Goal: Task Accomplishment & Management: Complete application form

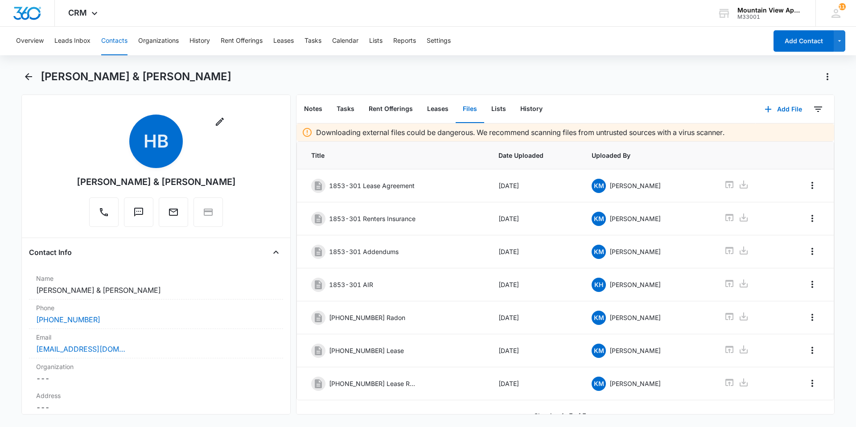
scroll to position [13, 0]
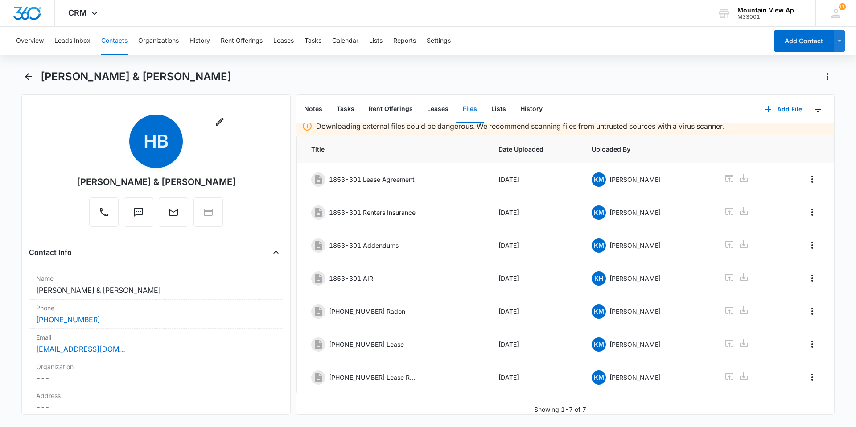
click at [108, 50] on button "Contacts" at bounding box center [114, 41] width 26 height 29
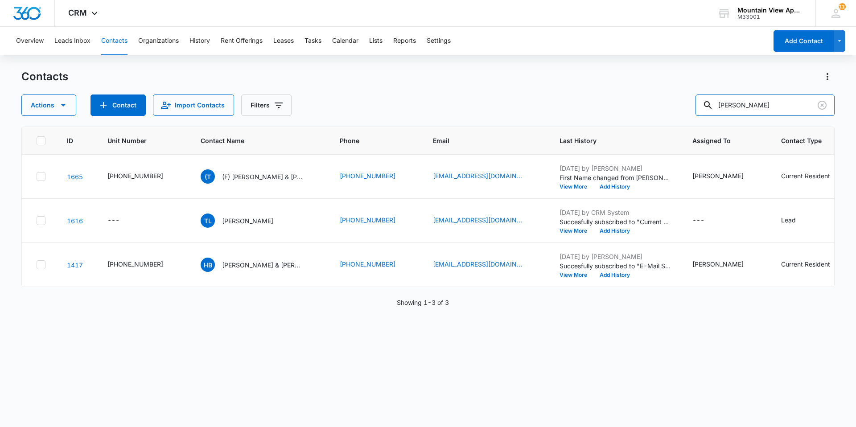
drag, startPoint x: 764, startPoint y: 105, endPoint x: 243, endPoint y: -33, distance: 539.4
click at [243, 0] on html "CRM Apps Reputation Websites Forms CRM Email Social Content Ads Intelligence Fi…" at bounding box center [428, 213] width 856 height 427
type input "[PERSON_NAME]"
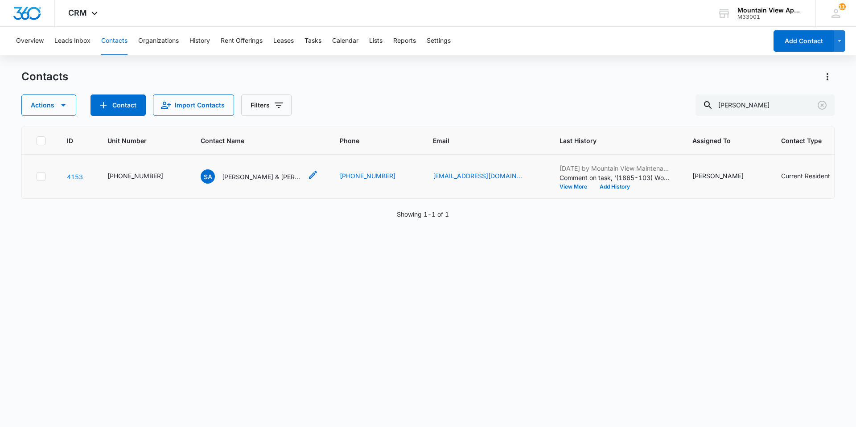
click at [225, 182] on div "SA [PERSON_NAME] & [PERSON_NAME]" at bounding box center [252, 176] width 102 height 14
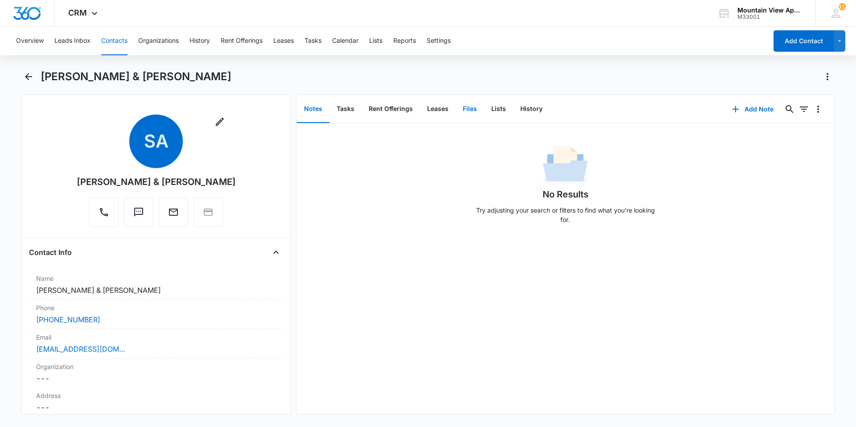
click at [466, 105] on button "Files" at bounding box center [470, 109] width 29 height 28
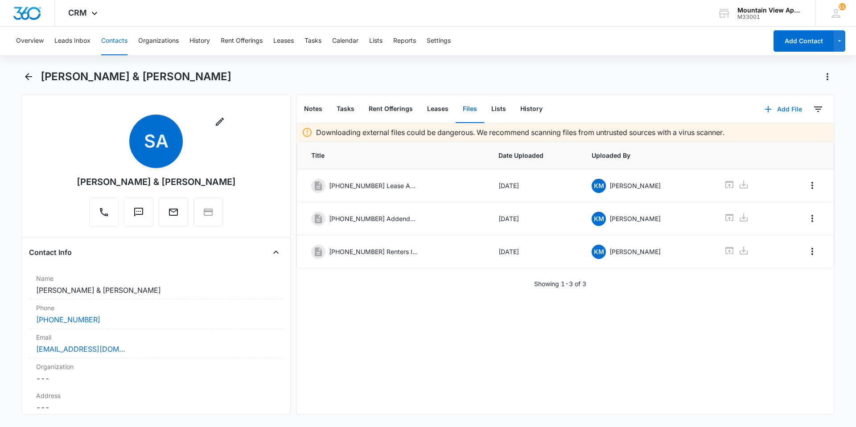
click at [775, 109] on button "Add File" at bounding box center [783, 109] width 55 height 21
click at [782, 141] on button "Upload Files" at bounding box center [777, 137] width 68 height 13
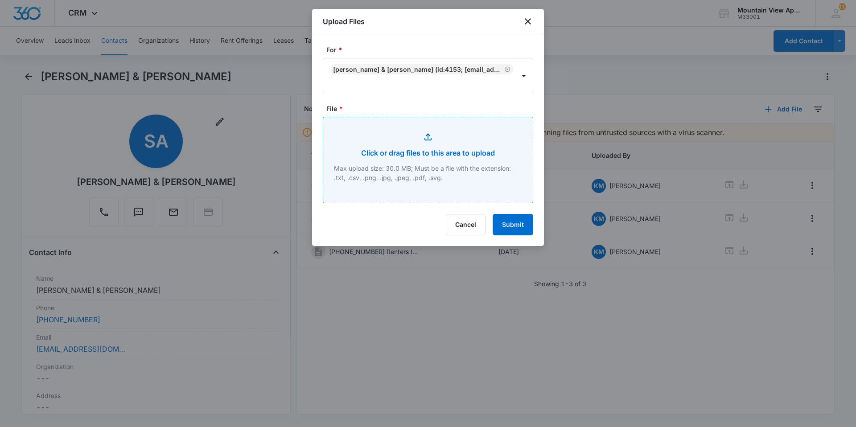
click at [477, 174] on input "File *" at bounding box center [428, 160] width 210 height 86
type input "C:\fakepath\[PHONE_NUMBER] Lease Renewal.pdf"
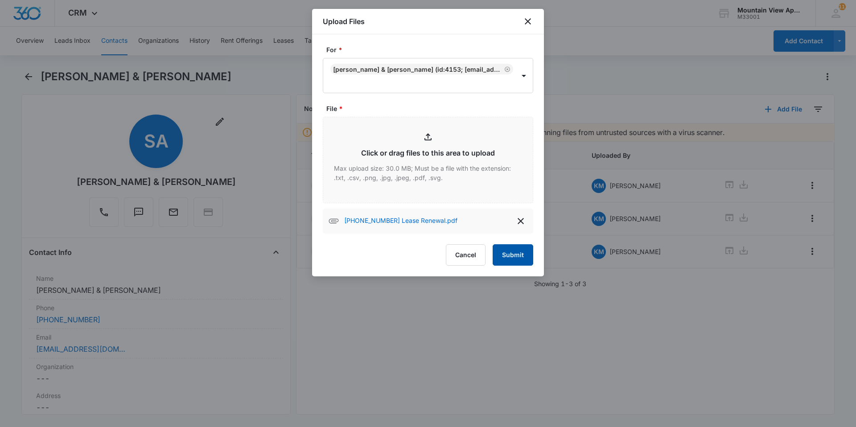
drag, startPoint x: 514, startPoint y: 262, endPoint x: 509, endPoint y: 266, distance: 6.3
click at [514, 263] on button "Submit" at bounding box center [513, 254] width 41 height 21
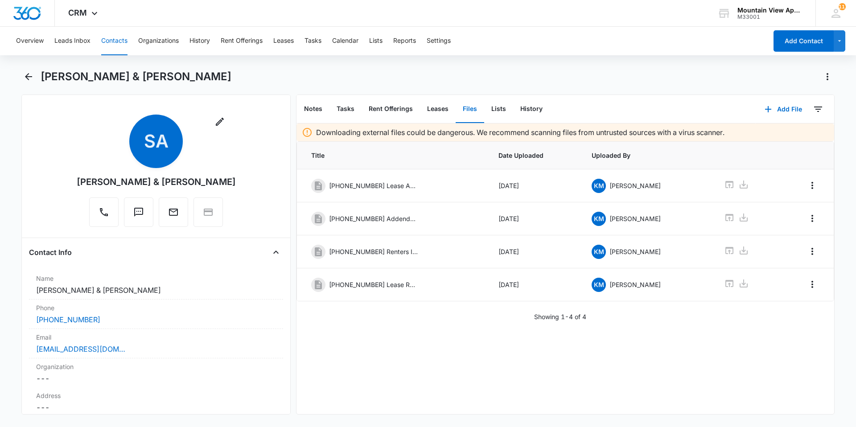
click at [121, 41] on button "Contacts" at bounding box center [114, 41] width 26 height 29
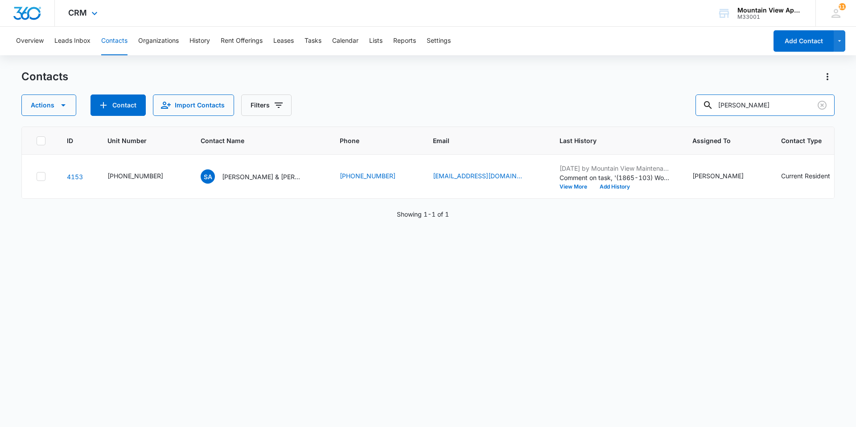
drag, startPoint x: 702, startPoint y: 94, endPoint x: 318, endPoint y: 13, distance: 392.9
click at [318, 13] on div "CRM Apps Reputation Websites Forms CRM Email Social Content Ads Intelligence Fi…" at bounding box center [428, 213] width 856 height 426
type input "t"
type input "[PERSON_NAME]"
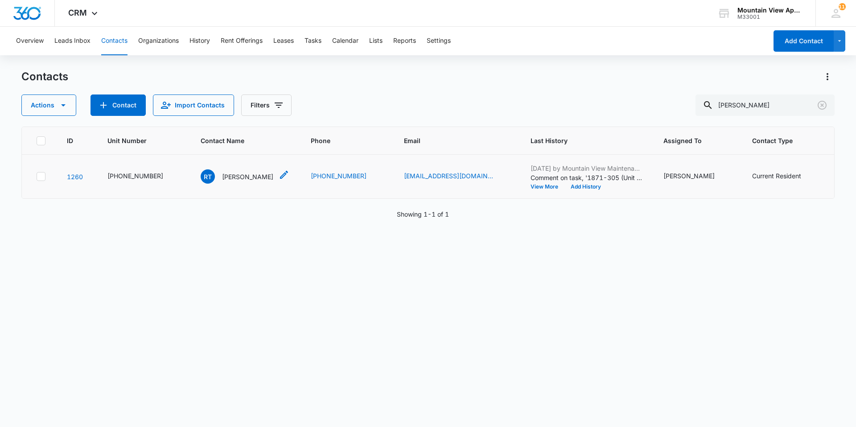
click at [226, 173] on p "[PERSON_NAME]" at bounding box center [247, 176] width 51 height 9
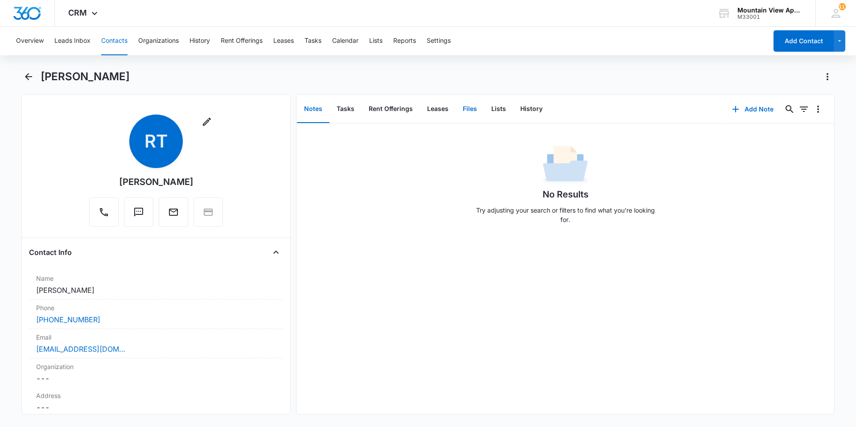
click at [463, 108] on button "Files" at bounding box center [470, 109] width 29 height 28
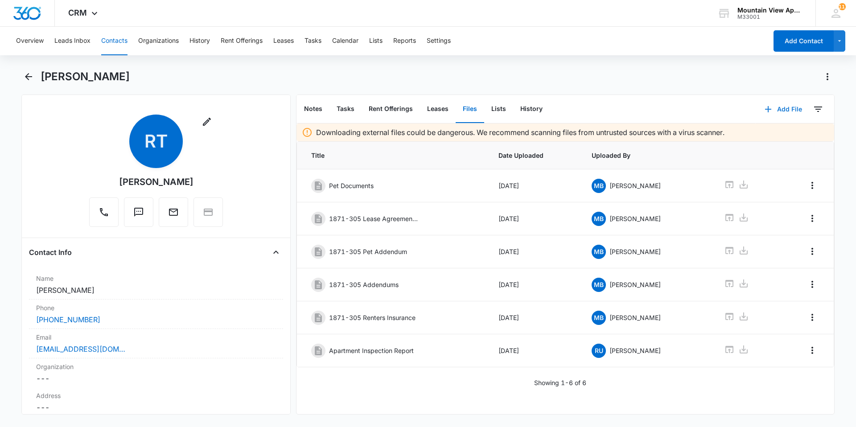
click at [788, 107] on button "Add File" at bounding box center [783, 109] width 55 height 21
click at [784, 141] on button "Upload Files" at bounding box center [777, 137] width 68 height 13
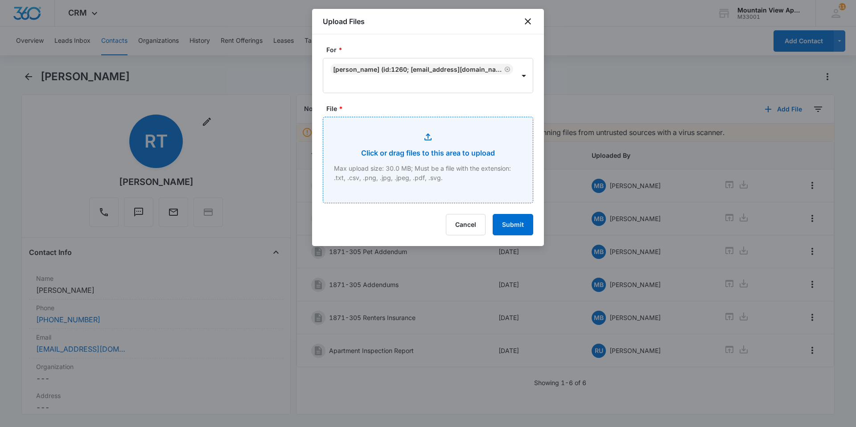
click at [368, 162] on input "File *" at bounding box center [428, 160] width 210 height 86
type input "C:\fakepath\[PHONE_NUMBER] Lease Renewal.pdf"
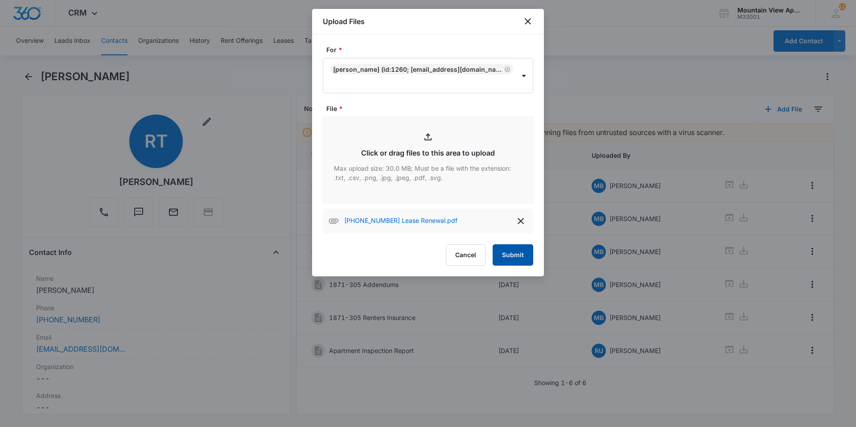
click at [508, 251] on button "Submit" at bounding box center [513, 254] width 41 height 21
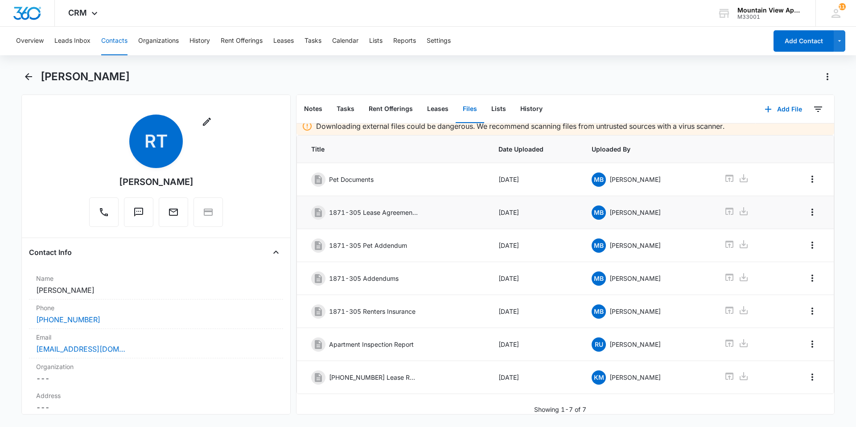
scroll to position [13, 0]
click at [124, 41] on button "Contacts" at bounding box center [114, 41] width 26 height 29
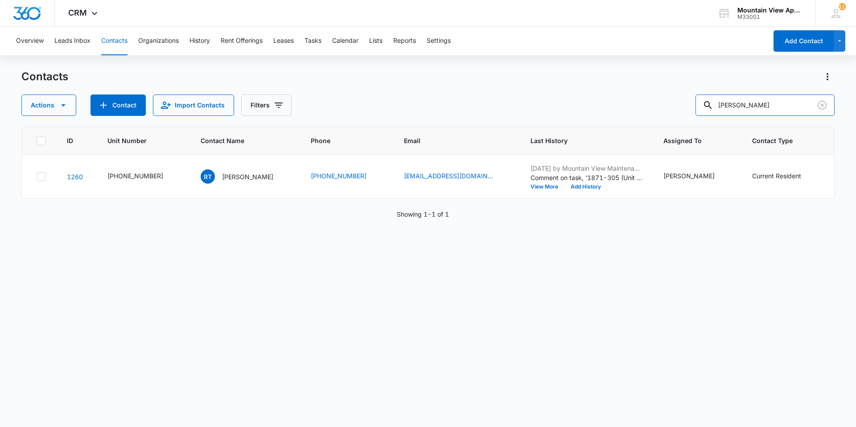
drag, startPoint x: 619, startPoint y: 71, endPoint x: 425, endPoint y: 58, distance: 194.9
click at [427, 58] on div "Overview Leads Inbox Contacts Organizations History Rent Offerings Leases Tasks…" at bounding box center [428, 227] width 856 height 400
type input "[PERSON_NAME]"
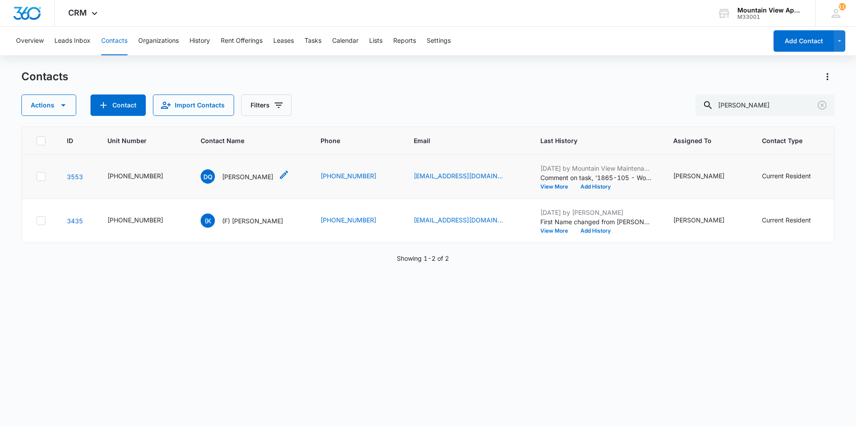
click at [241, 178] on p "[PERSON_NAME]" at bounding box center [247, 176] width 51 height 9
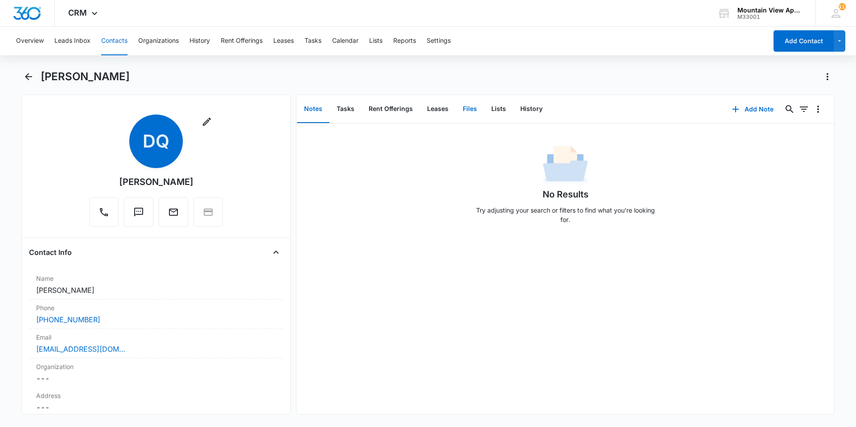
click at [463, 116] on button "Files" at bounding box center [470, 109] width 29 height 28
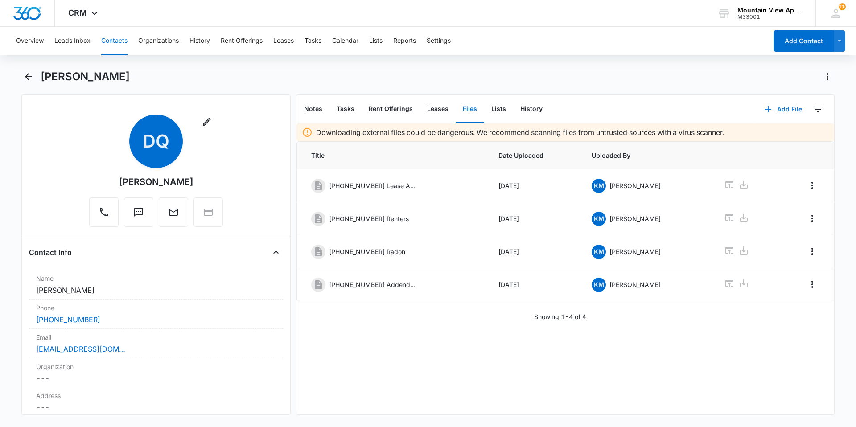
click at [777, 109] on button "Add File" at bounding box center [783, 109] width 55 height 21
click at [777, 144] on button "Upload Files" at bounding box center [777, 137] width 68 height 13
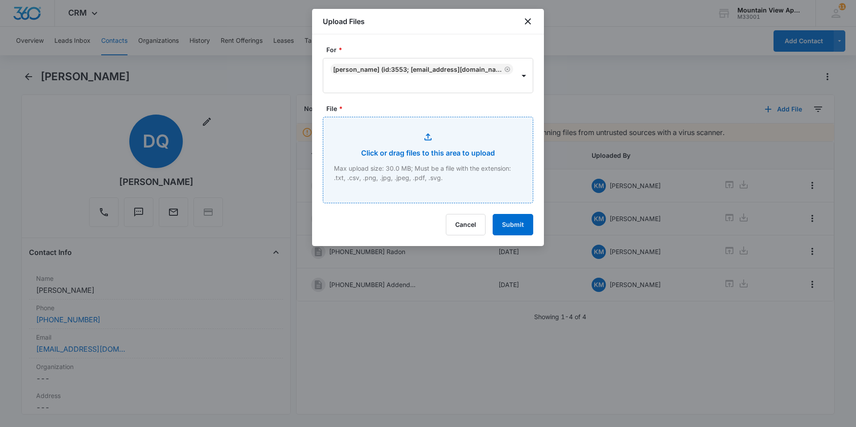
click at [436, 167] on input "File *" at bounding box center [428, 160] width 210 height 86
type input "C:\fakepath\[PHONE_NUMBER] Lease Renewal.pdf"
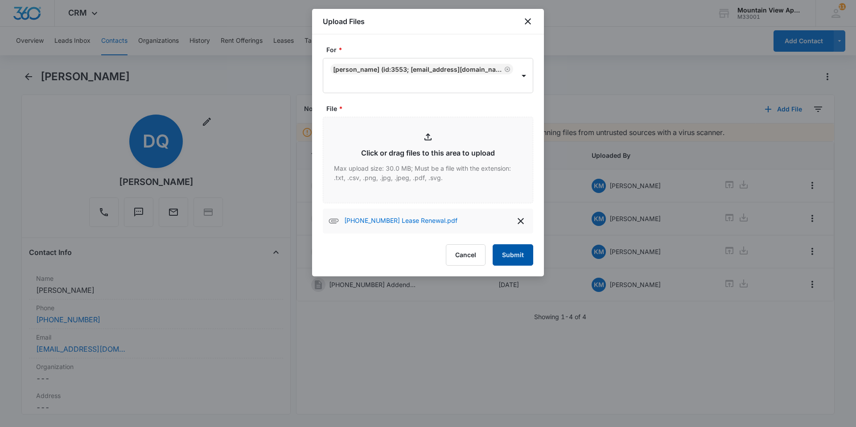
click at [512, 254] on button "Submit" at bounding box center [513, 254] width 41 height 21
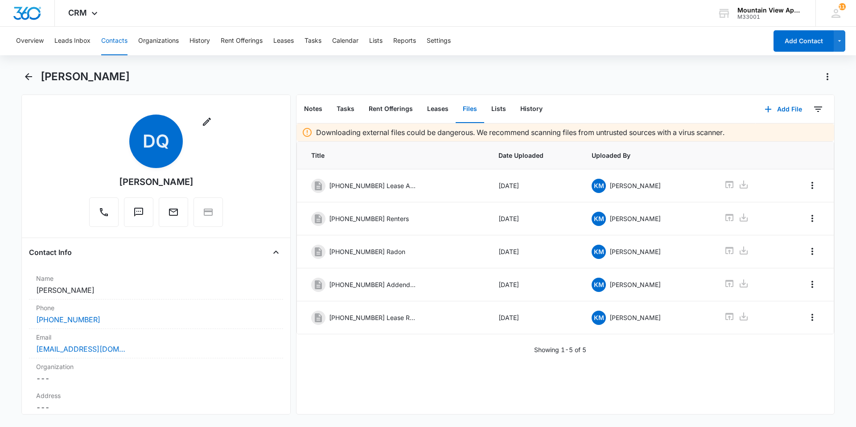
click at [113, 42] on button "Contacts" at bounding box center [114, 41] width 26 height 29
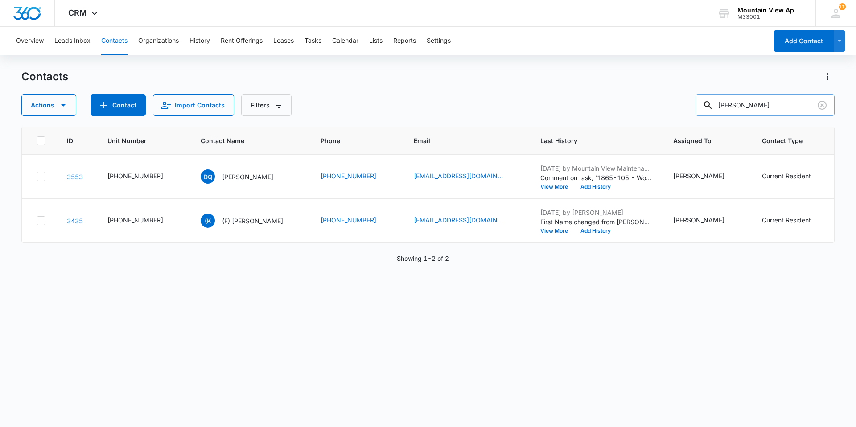
click at [783, 104] on input "[PERSON_NAME]" at bounding box center [765, 105] width 139 height 21
type input "Q"
type input "brown"
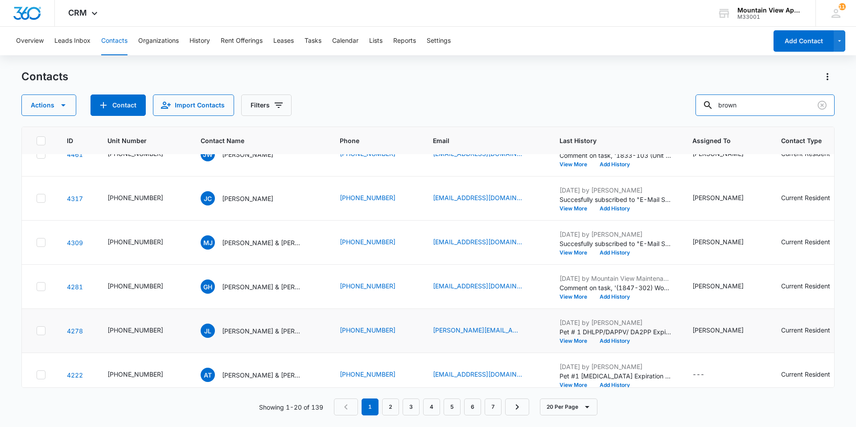
scroll to position [401, 0]
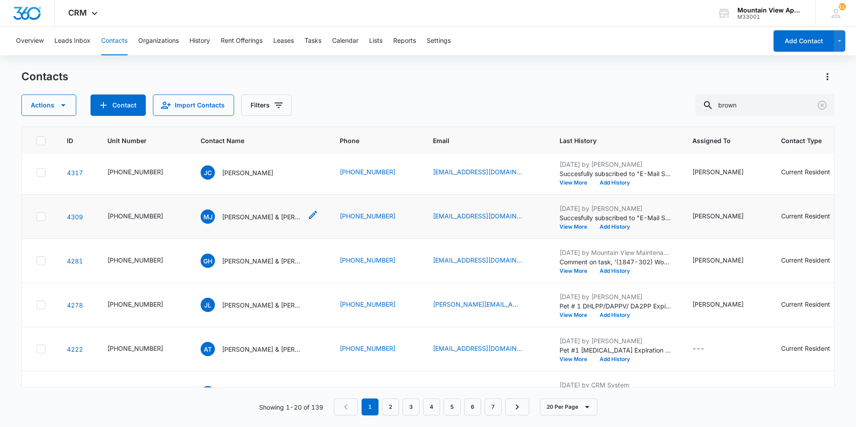
click at [242, 218] on p "[PERSON_NAME] & [PERSON_NAME]" at bounding box center [262, 216] width 80 height 9
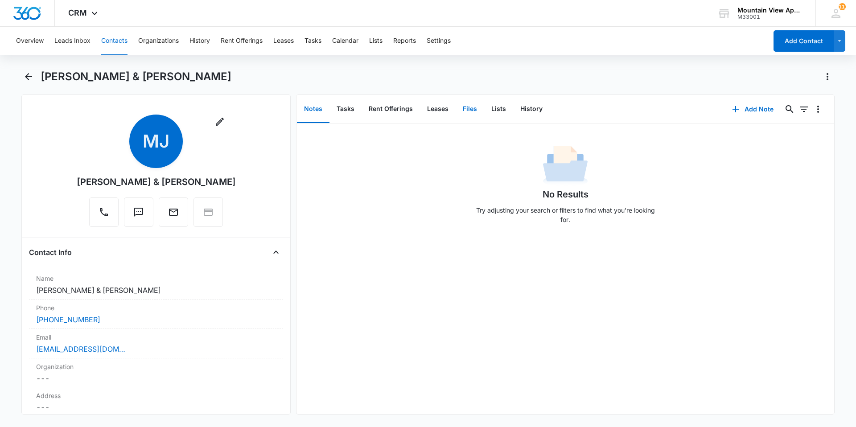
click at [457, 111] on button "Files" at bounding box center [470, 109] width 29 height 28
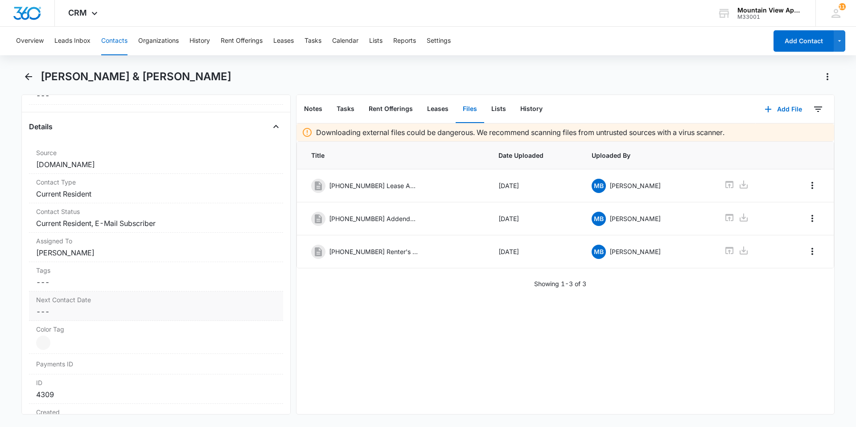
scroll to position [580, 0]
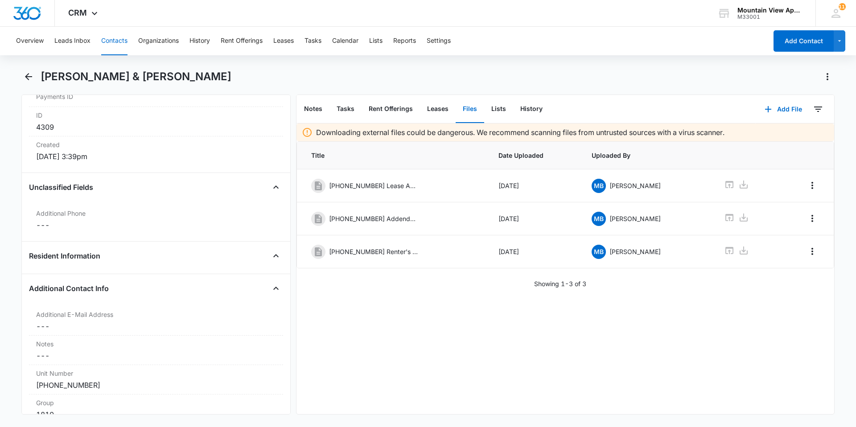
click at [767, 96] on div "Add File 0" at bounding box center [795, 109] width 78 height 29
click at [784, 112] on button "Add File" at bounding box center [783, 109] width 55 height 21
click at [777, 138] on div "Upload Files" at bounding box center [772, 138] width 36 height 6
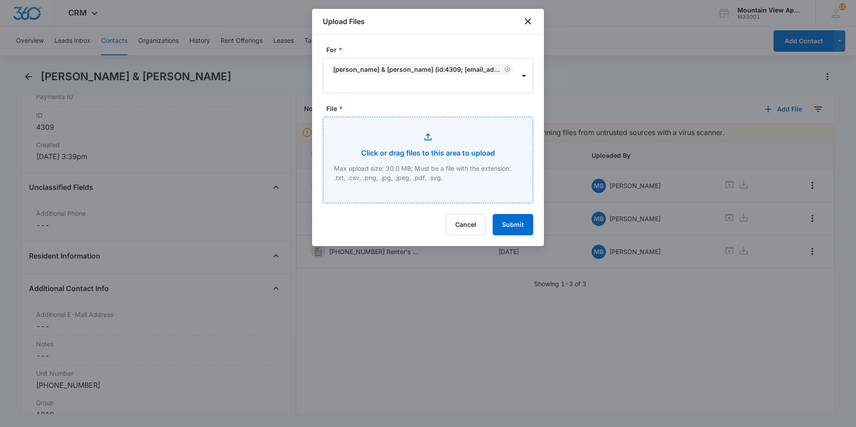
click at [475, 157] on input "File *" at bounding box center [428, 160] width 210 height 86
type input "C:\fakepath\[PHONE_NUMBER] Relinquish Addendum.pdf"
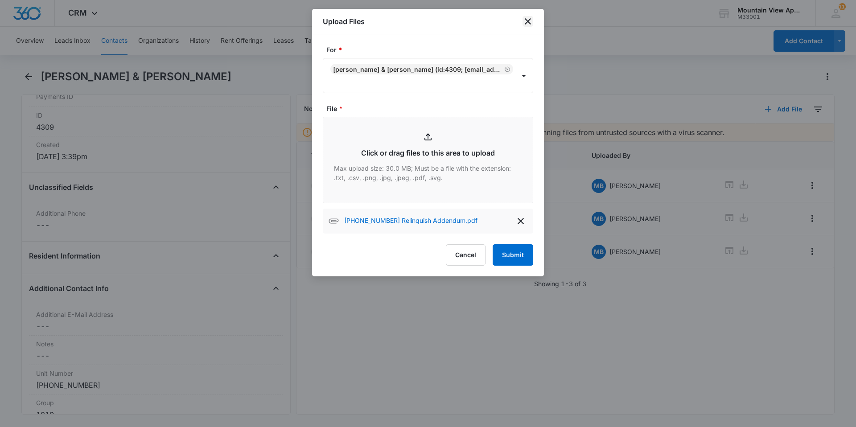
click at [529, 21] on icon "close" at bounding box center [528, 21] width 6 height 6
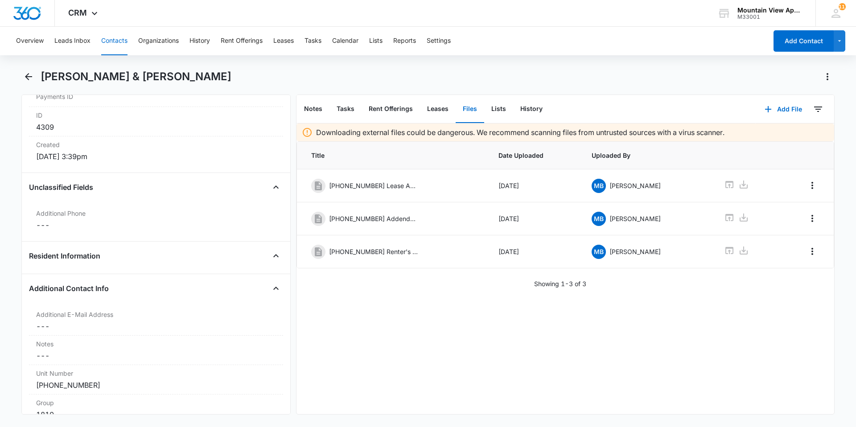
click at [103, 40] on button "Contacts" at bounding box center [114, 41] width 26 height 29
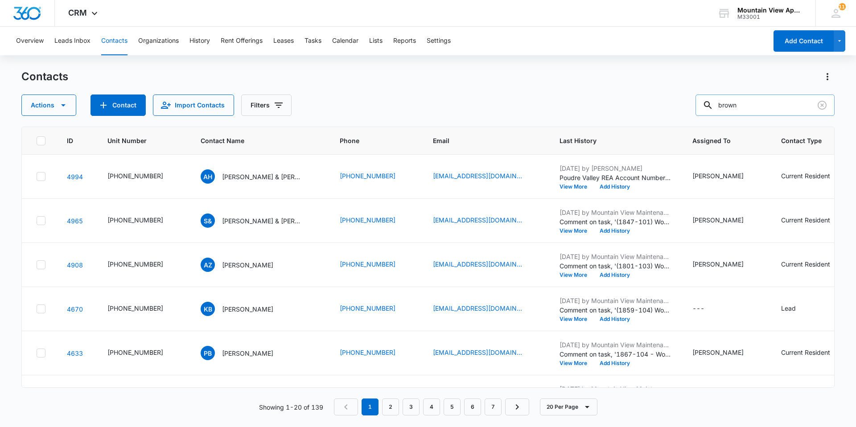
scroll to position [401, 0]
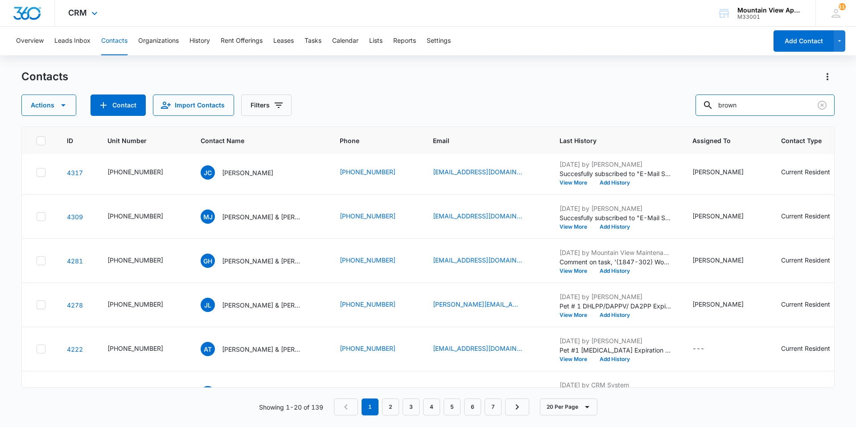
drag, startPoint x: 762, startPoint y: 98, endPoint x: 454, endPoint y: 23, distance: 316.8
click at [454, 23] on div "CRM Apps Reputation Websites Forms CRM Email Social Content Ads Intelligence Fi…" at bounding box center [428, 213] width 856 height 426
drag, startPoint x: 752, startPoint y: 110, endPoint x: 720, endPoint y: 116, distance: 31.8
click at [720, 116] on div "Contacts Actions Contact Import Contacts Filters 0 ID Unit Number Contact Name …" at bounding box center [428, 248] width 814 height 357
type input "unter"
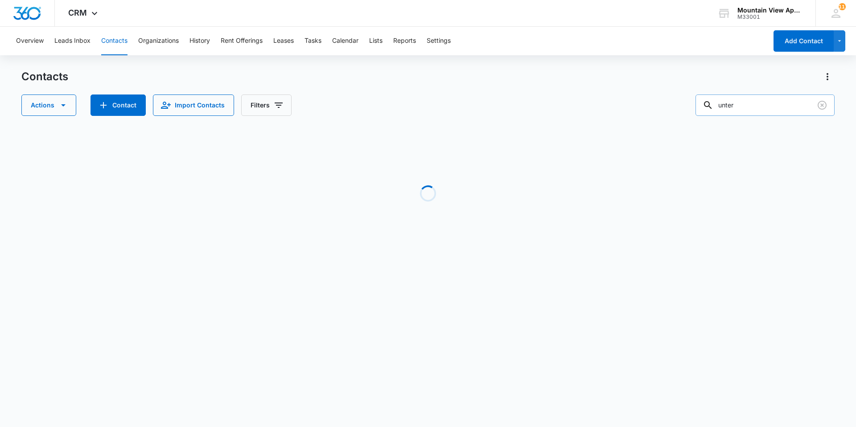
scroll to position [0, 0]
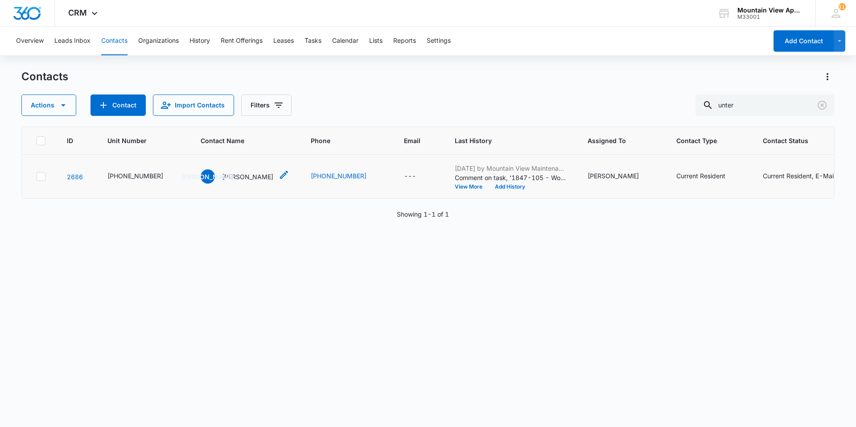
click at [252, 178] on p "[PERSON_NAME]" at bounding box center [247, 176] width 51 height 9
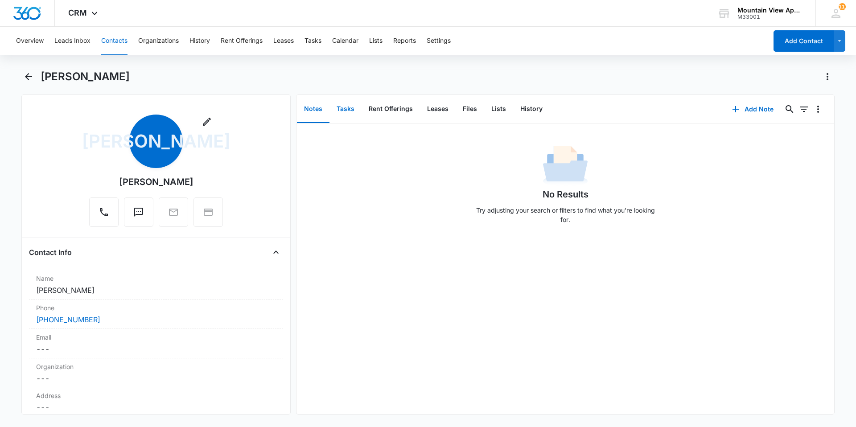
click at [354, 107] on button "Tasks" at bounding box center [346, 109] width 32 height 28
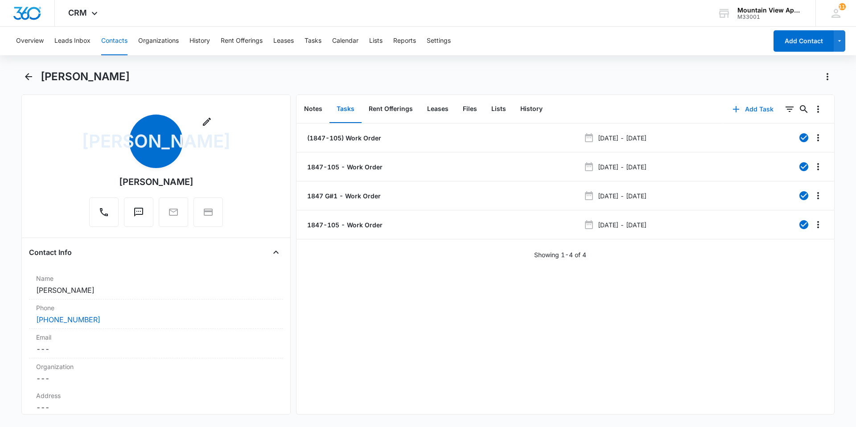
click at [758, 107] on button "Add Task" at bounding box center [753, 109] width 59 height 21
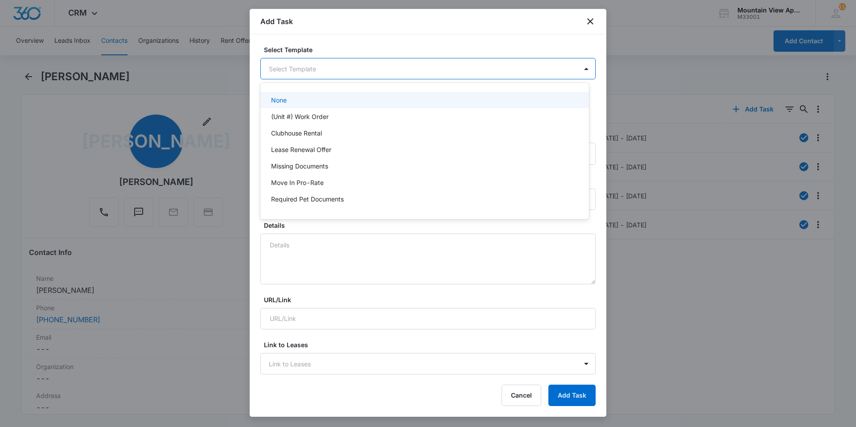
click at [463, 75] on body "CRM Apps Reputation Websites Forms CRM Email Social Content Ads Intelligence Fi…" at bounding box center [428, 213] width 856 height 427
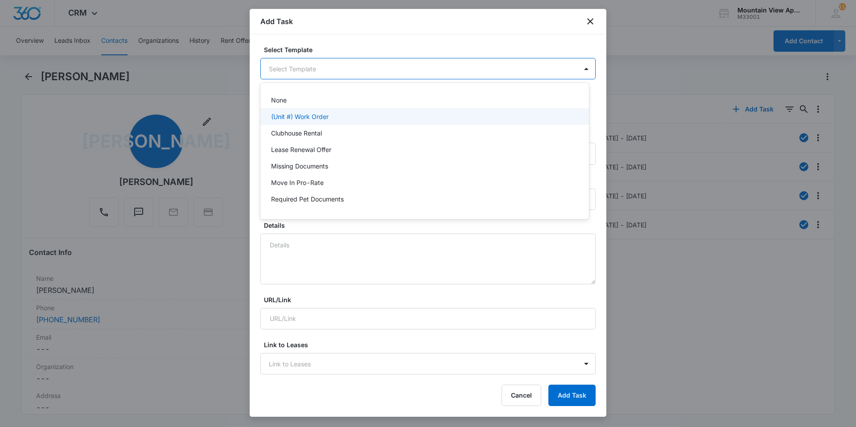
click at [280, 123] on div "(Unit #) Work Order" at bounding box center [424, 116] width 329 height 17
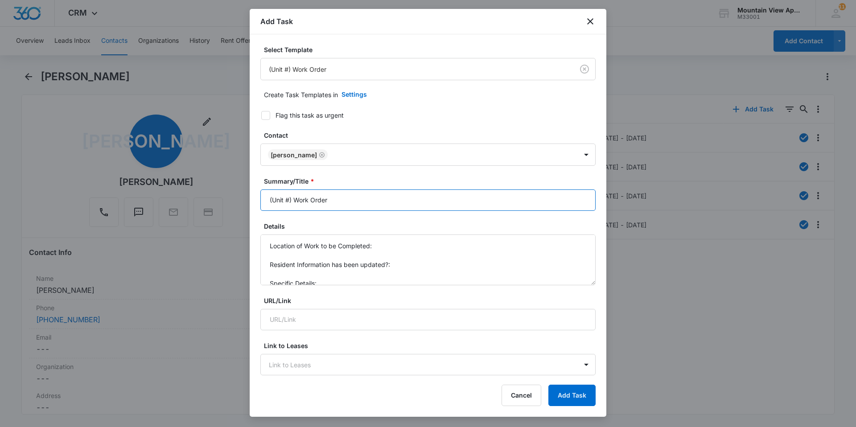
click at [290, 200] on input "(Unit #) Work Order" at bounding box center [427, 200] width 335 height 21
type input "(1847-105) Work Order"
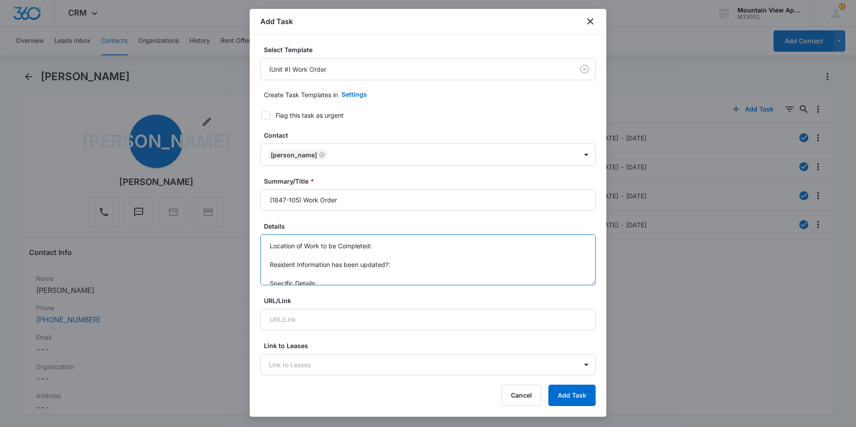
click at [380, 243] on textarea "Location of Work to be Completed: Resident Information has been updated?: Speci…" at bounding box center [427, 260] width 335 height 51
type textarea "Location of Work to be Completed: 1845- Resident Information has been updated?:…"
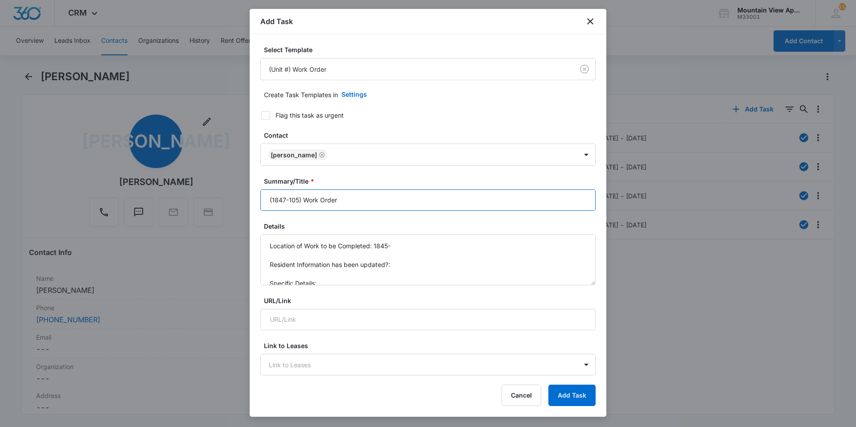
click at [299, 202] on input "(1847-105) Work Order" at bounding box center [427, 200] width 335 height 21
type input "(1847-G1) Work Order"
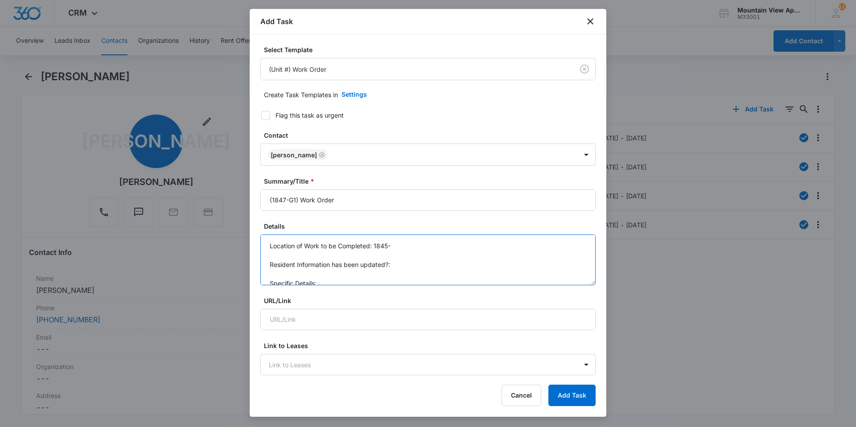
drag, startPoint x: 397, startPoint y: 249, endPoint x: 426, endPoint y: 244, distance: 28.6
click at [398, 249] on textarea "Location of Work to be Completed: 1845- Resident Information has been updated?:…" at bounding box center [427, 260] width 335 height 51
click at [387, 245] on textarea "Location of Work to be Completed: 1845- Resident Information has been updated?:…" at bounding box center [427, 260] width 335 height 51
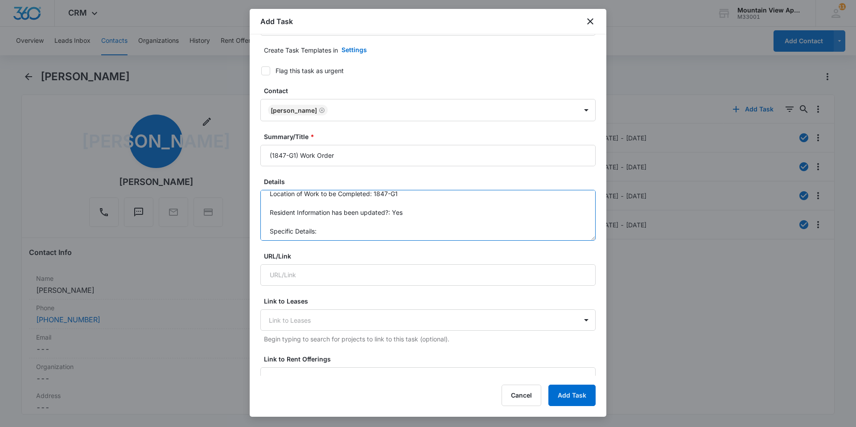
scroll to position [9, 0]
click at [332, 226] on textarea "Location of Work to be Completed: 1847-G1 Resident Information has been updated…" at bounding box center [427, 215] width 335 height 51
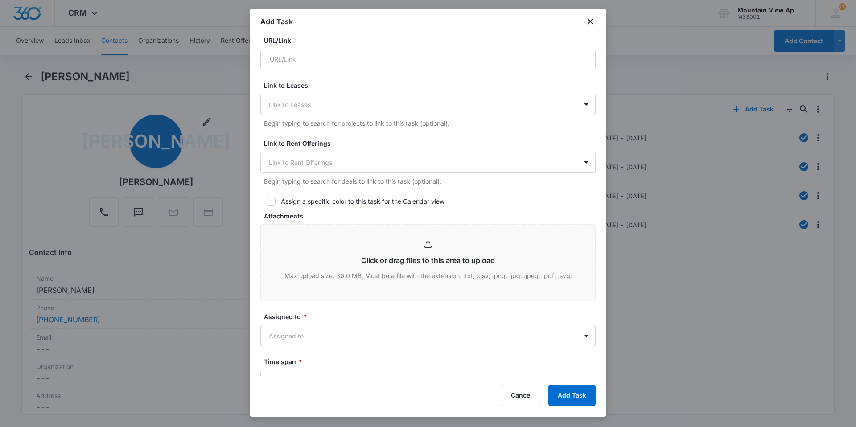
scroll to position [268, 0]
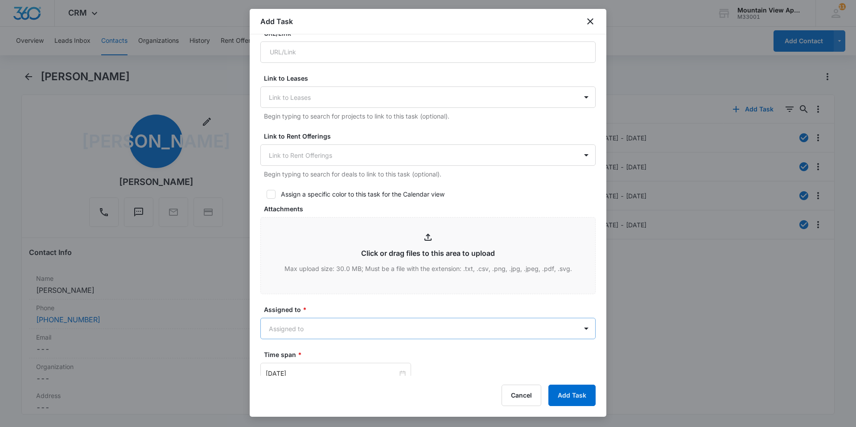
type textarea "Location of Work to be Completed: 1847-G1 Resident Information has been updated…"
click at [336, 335] on body "CRM Apps Reputation Websites Forms CRM Email Social Content Ads Intelligence Fi…" at bounding box center [428, 213] width 856 height 427
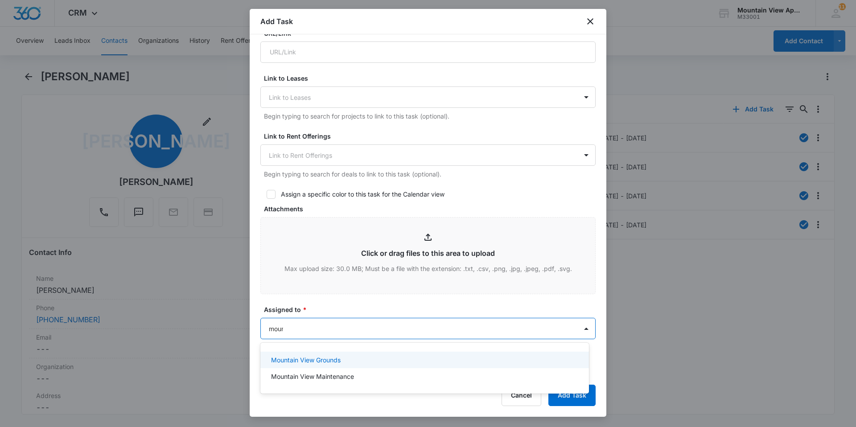
type input "mount"
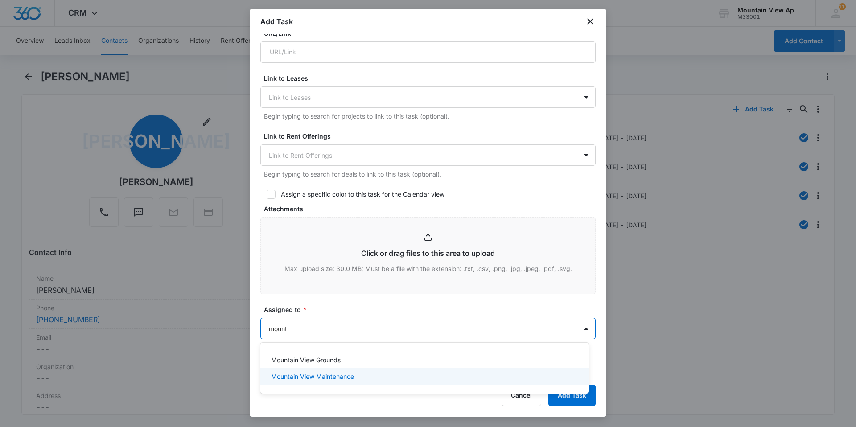
click at [327, 379] on p "Mountain View Maintenance" at bounding box center [312, 376] width 83 height 9
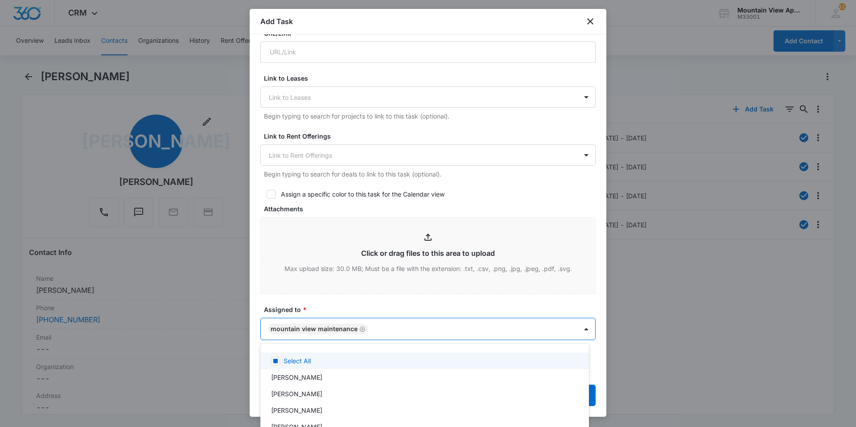
click at [327, 305] on div at bounding box center [428, 213] width 856 height 427
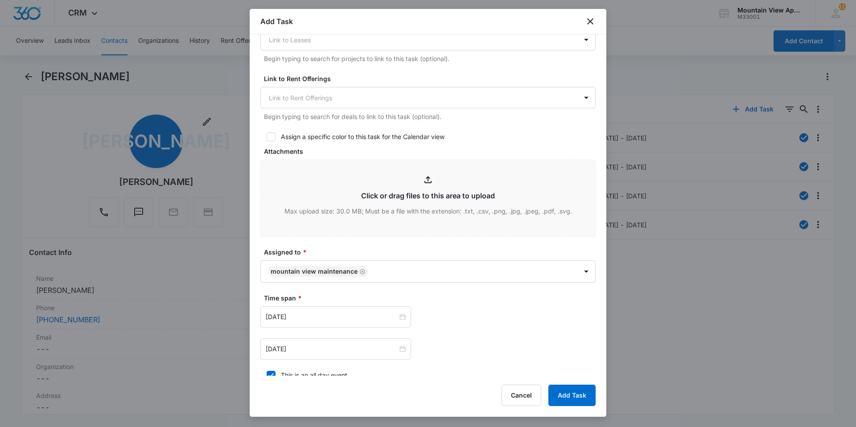
scroll to position [462, 0]
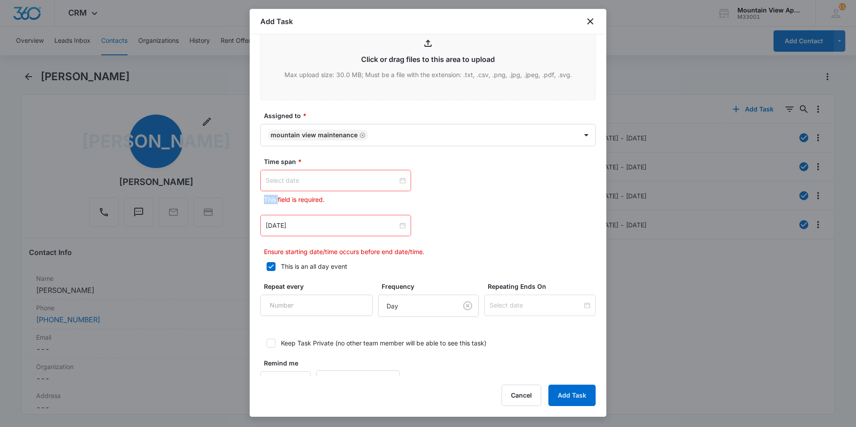
click at [399, 181] on div at bounding box center [336, 181] width 140 height 10
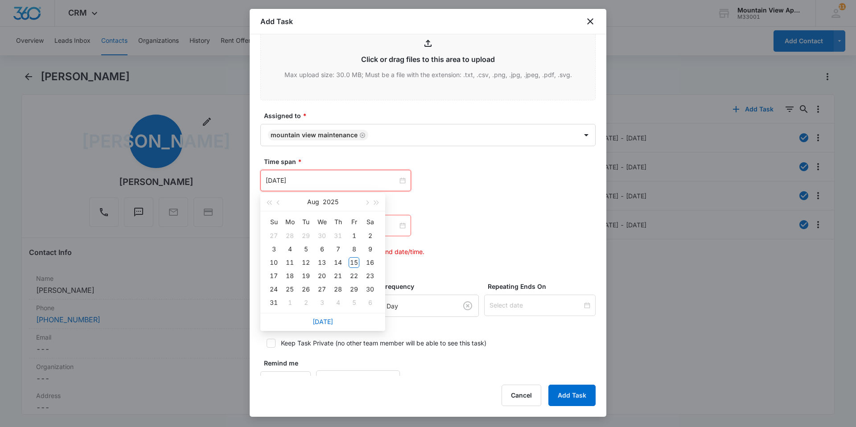
type input "[DATE]"
click at [321, 322] on link "[DATE]" at bounding box center [323, 322] width 21 height 8
type input "[DATE]"
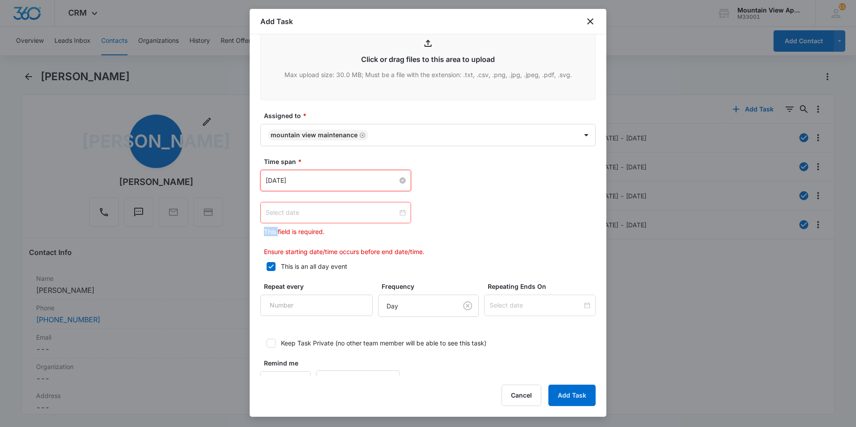
click at [399, 213] on div at bounding box center [336, 213] width 140 height 10
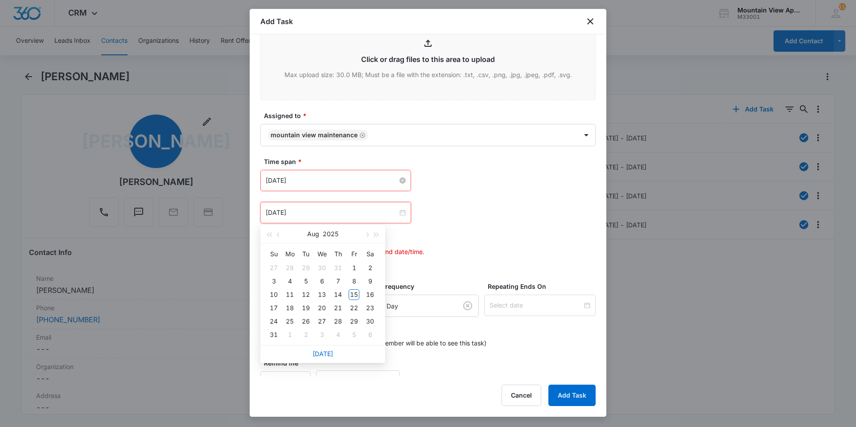
type input "[DATE]"
click at [306, 308] on div "19" at bounding box center [306, 308] width 11 height 11
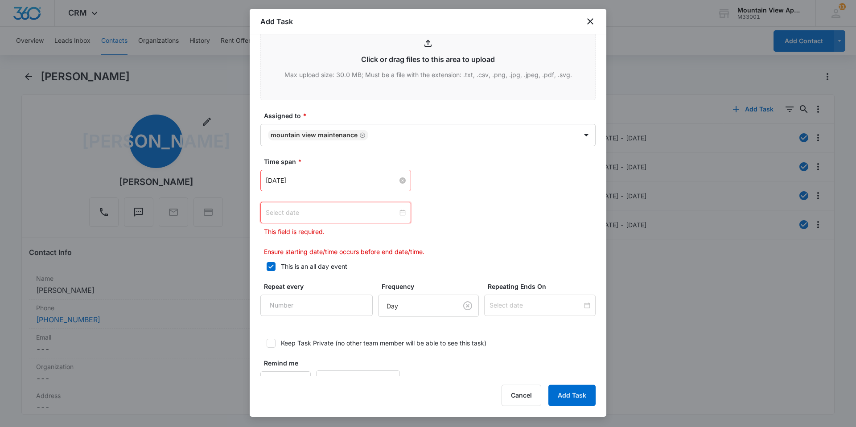
click at [400, 214] on div at bounding box center [336, 213] width 140 height 10
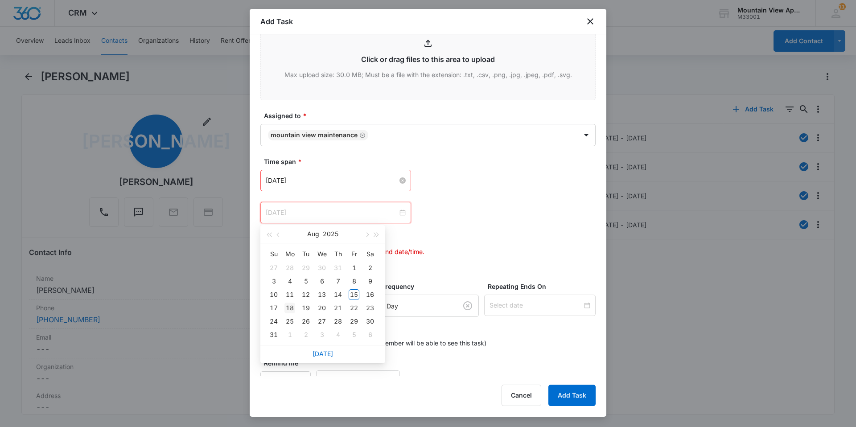
click at [292, 309] on div "18" at bounding box center [290, 308] width 11 height 11
type input "[DATE]"
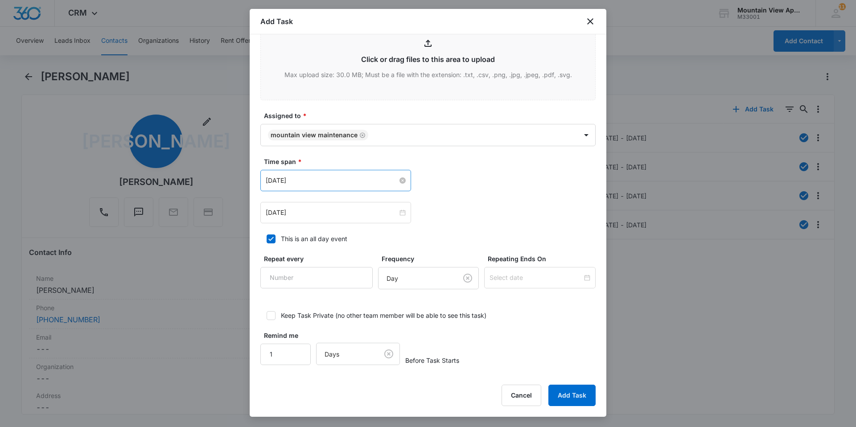
click at [470, 213] on div "[DATE] [DATE] Su Mo Tu We Th Fr Sa 27 28 29 30 31 1 2 3 4 5 6 7 8 9 10 11 12 13…" at bounding box center [427, 212] width 335 height 21
click at [576, 392] on button "Add Task" at bounding box center [572, 395] width 47 height 21
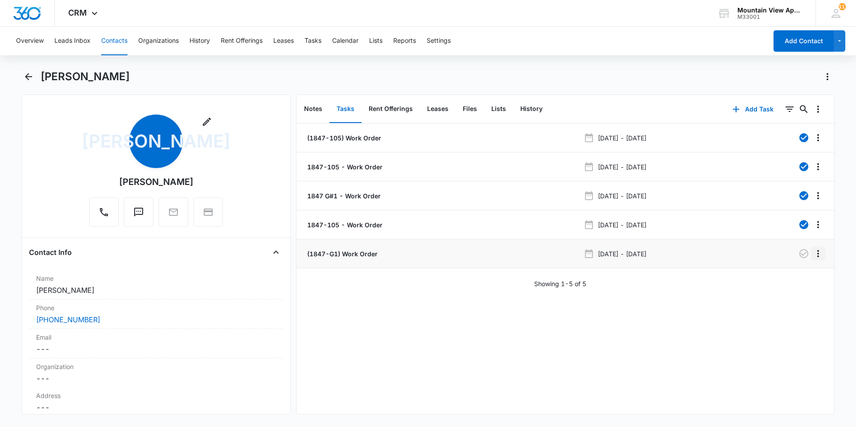
click at [816, 260] on button "Overflow Menu" at bounding box center [818, 254] width 14 height 14
click at [789, 281] on div "Edit" at bounding box center [787, 279] width 19 height 6
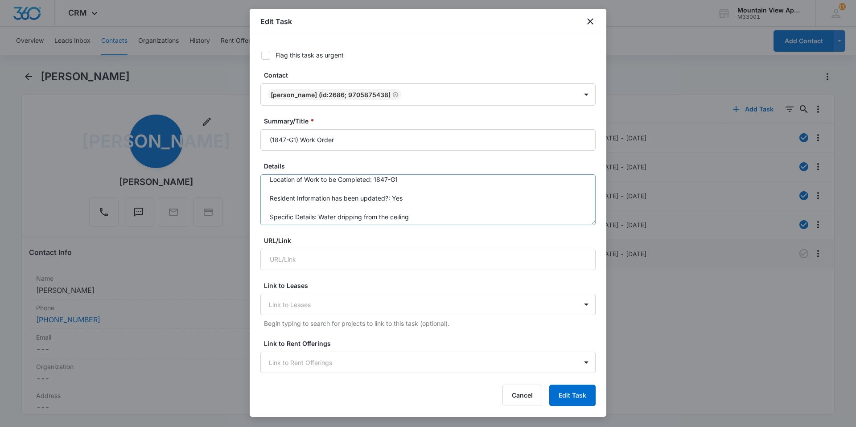
scroll to position [9, 0]
click at [267, 54] on icon at bounding box center [265, 55] width 5 height 4
click at [261, 54] on input "Flag this task as urgent" at bounding box center [258, 55] width 6 height 6
checkbox input "true"
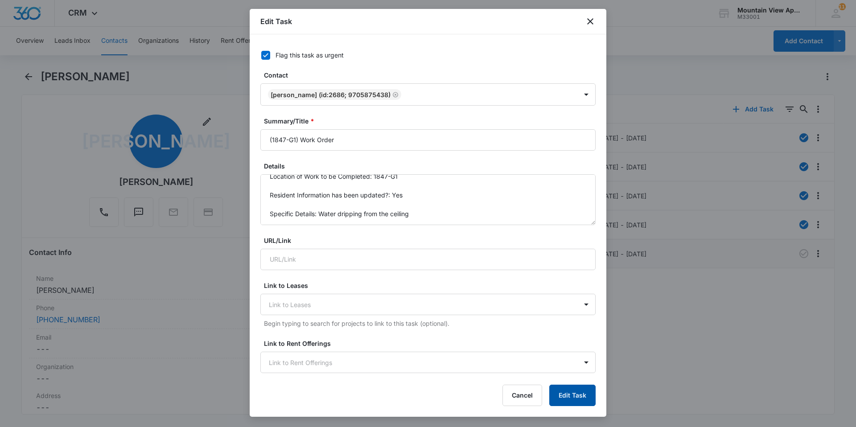
click at [578, 402] on button "Edit Task" at bounding box center [572, 395] width 46 height 21
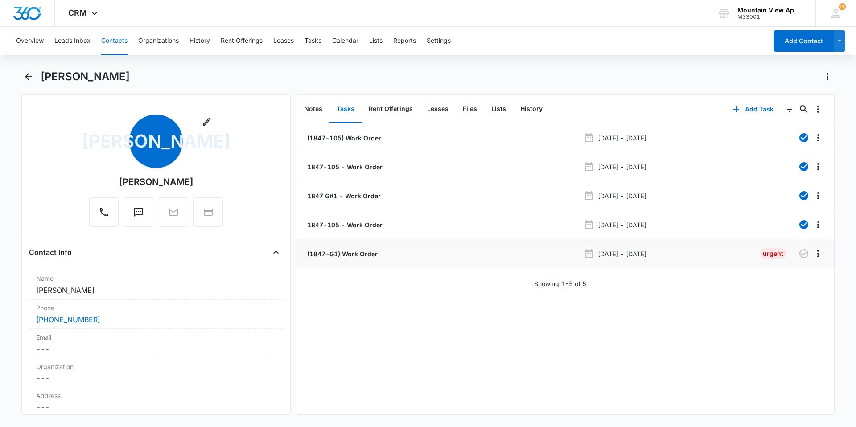
click at [116, 48] on button "Contacts" at bounding box center [114, 41] width 26 height 29
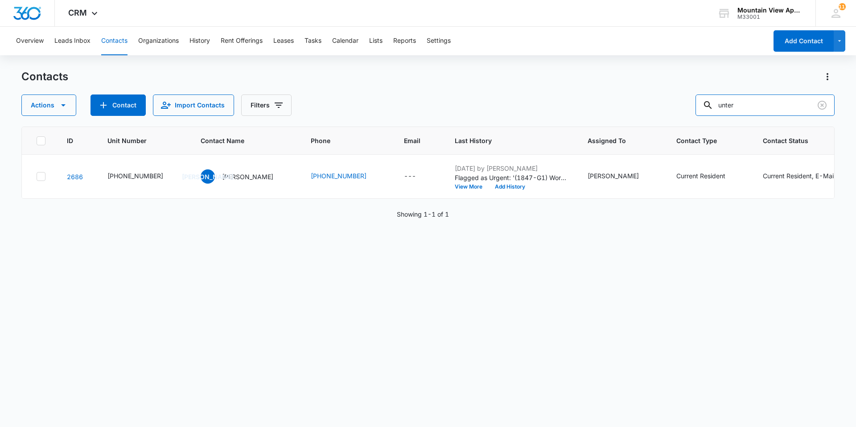
drag, startPoint x: 752, startPoint y: 107, endPoint x: 523, endPoint y: 64, distance: 232.4
click at [491, 64] on div "Overview Leads Inbox Contacts Organizations History Rent Offerings Leases Tasks…" at bounding box center [428, 227] width 856 height 400
type input "[PERSON_NAME]"
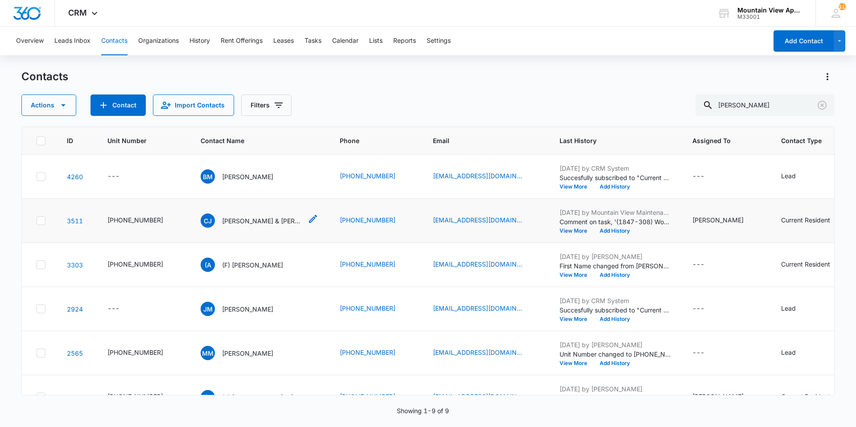
click at [245, 220] on p "[PERSON_NAME] & [PERSON_NAME]" at bounding box center [262, 220] width 80 height 9
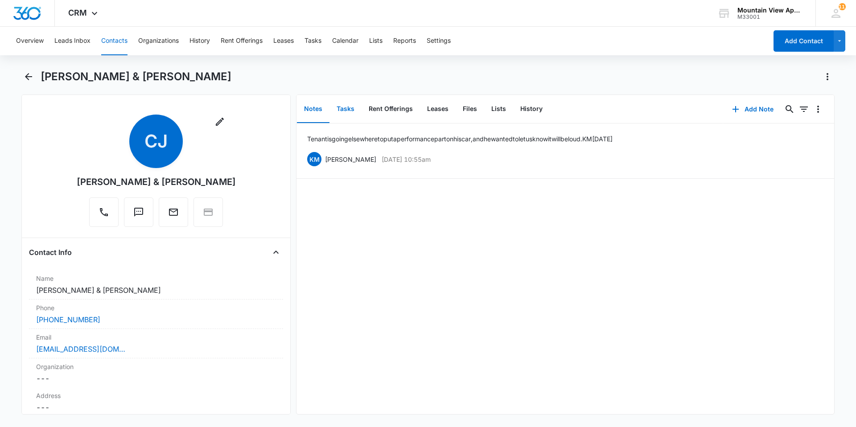
click at [347, 115] on button "Tasks" at bounding box center [346, 109] width 32 height 28
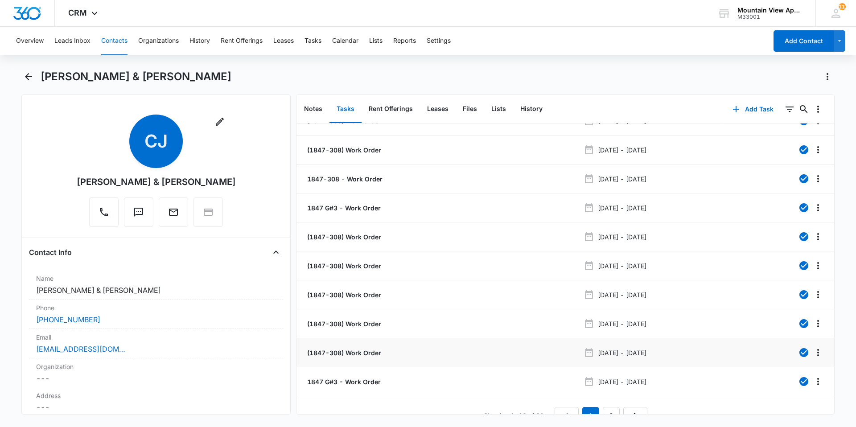
scroll to position [33, 0]
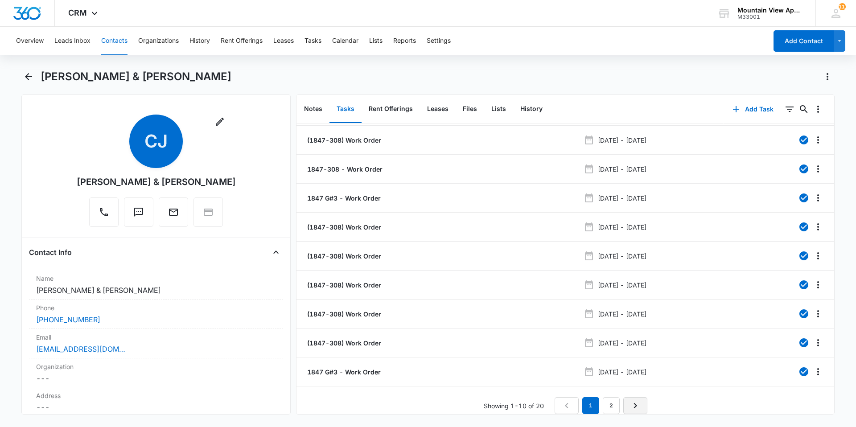
click at [636, 401] on icon "Next Page" at bounding box center [635, 406] width 11 height 11
click at [328, 368] on p "(1847-308) Work Order" at bounding box center [344, 372] width 76 height 9
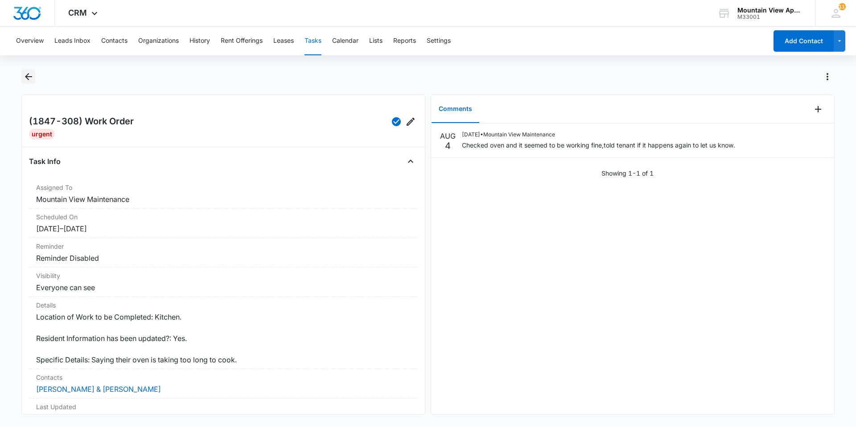
click at [27, 79] on icon "Back" at bounding box center [28, 76] width 11 height 11
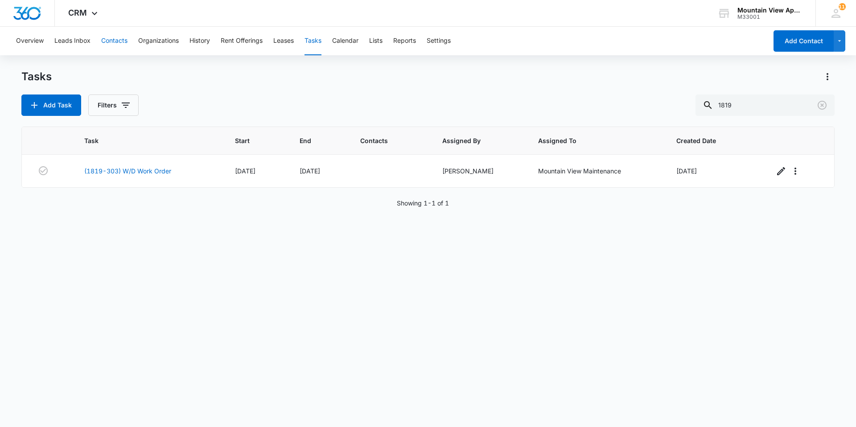
click at [123, 42] on button "Contacts" at bounding box center [114, 41] width 26 height 29
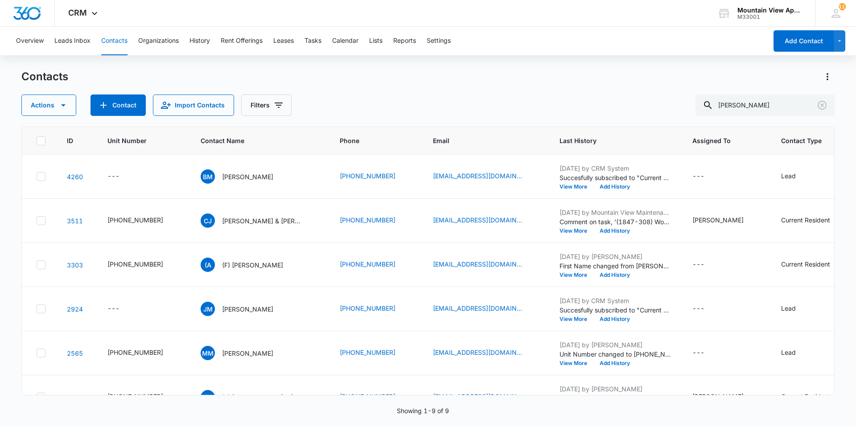
click at [266, 226] on div "[PERSON_NAME], [PERSON_NAME] & [PERSON_NAME]" at bounding box center [252, 221] width 102 height 14
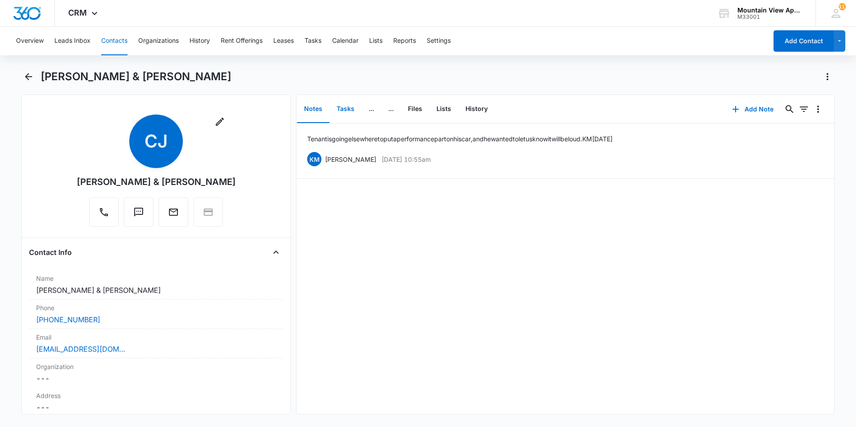
click at [349, 108] on button "Tasks" at bounding box center [346, 109] width 32 height 28
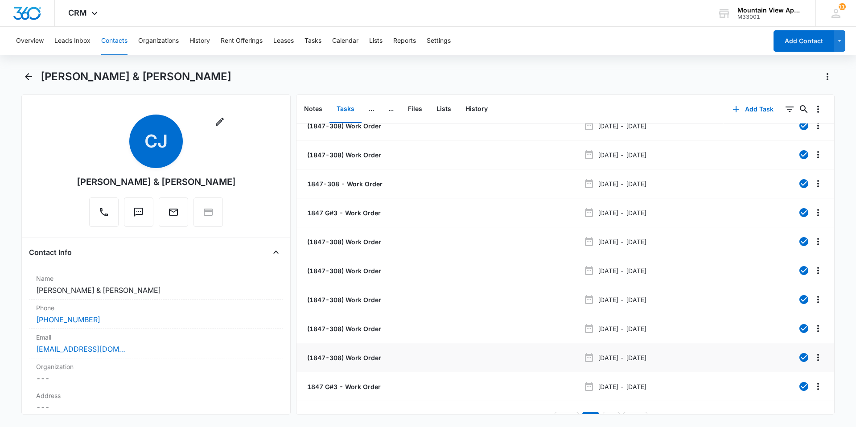
scroll to position [33, 0]
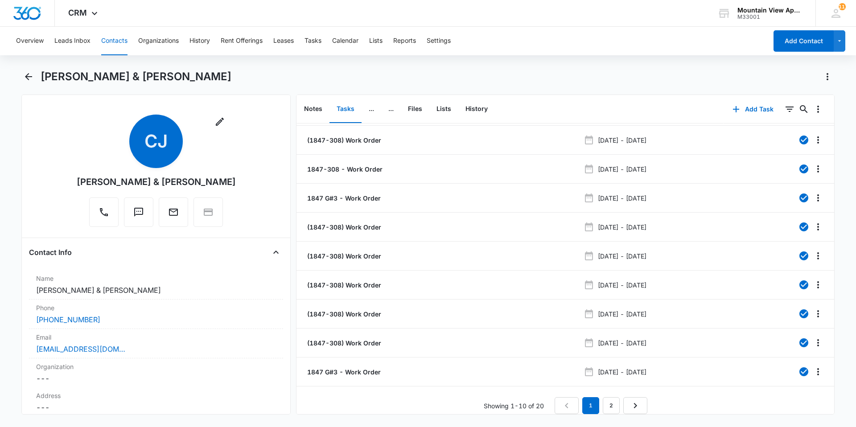
click at [644, 399] on div "Showing 1-10 of 20 1 2" at bounding box center [566, 405] width 538 height 17
click at [639, 401] on link "Next Page" at bounding box center [636, 405] width 24 height 17
click at [357, 339] on p "1847-308 - Work Order" at bounding box center [344, 343] width 77 height 9
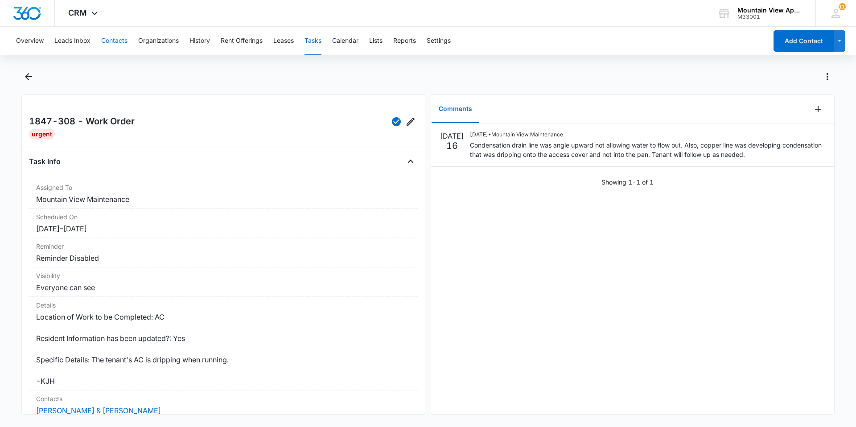
click at [109, 40] on button "Contacts" at bounding box center [114, 41] width 26 height 29
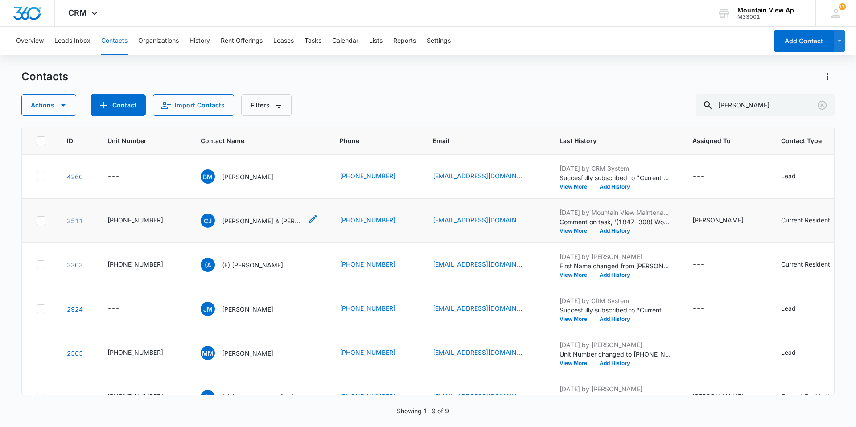
click at [242, 220] on p "[PERSON_NAME] & [PERSON_NAME]" at bounding box center [262, 220] width 80 height 9
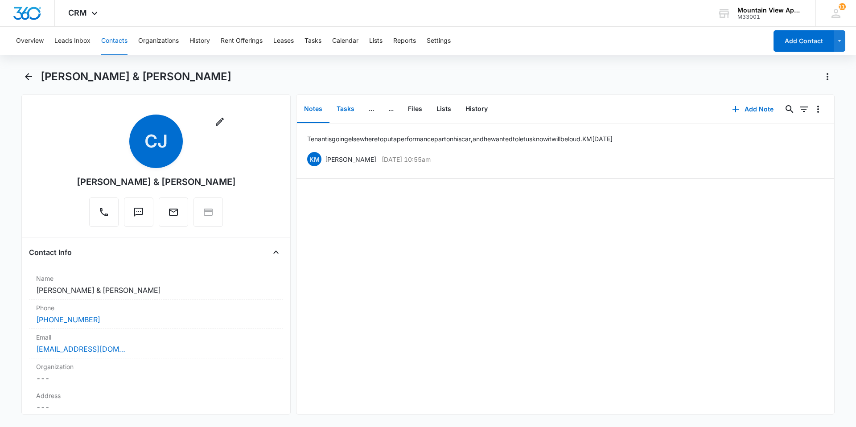
click at [346, 103] on button "Tasks" at bounding box center [346, 109] width 32 height 28
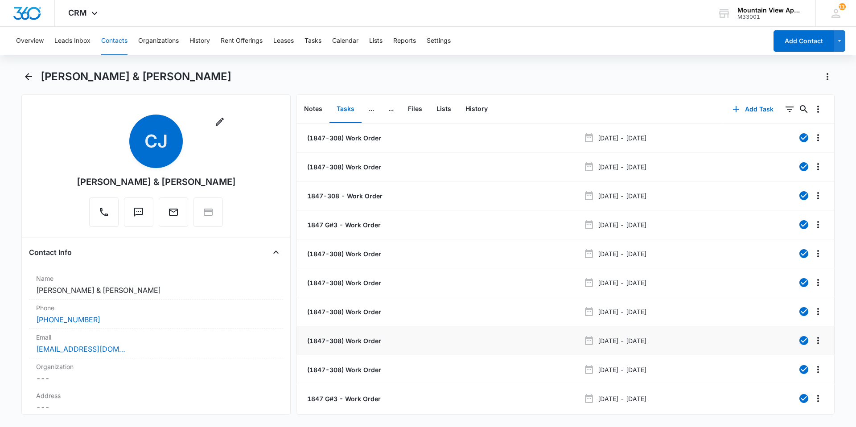
click at [353, 347] on li "(1847-308) Work Order [DATE] - [DATE]" at bounding box center [566, 340] width 538 height 29
click at [344, 339] on p "(1847-308) Work Order" at bounding box center [344, 340] width 76 height 9
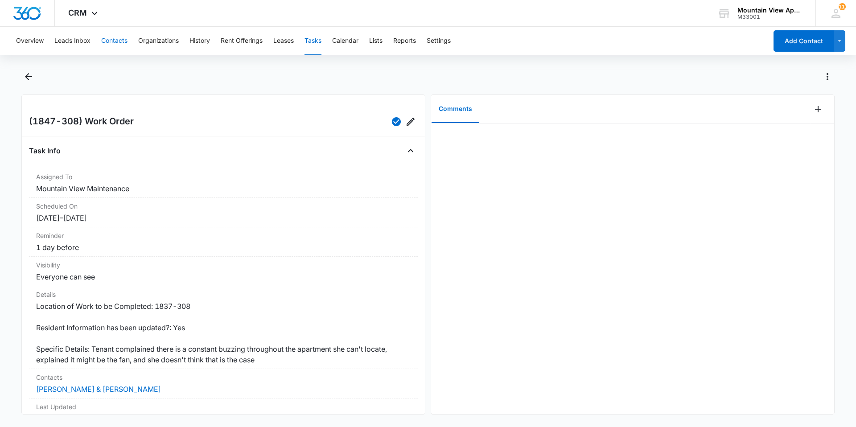
click at [117, 40] on button "Contacts" at bounding box center [114, 41] width 26 height 29
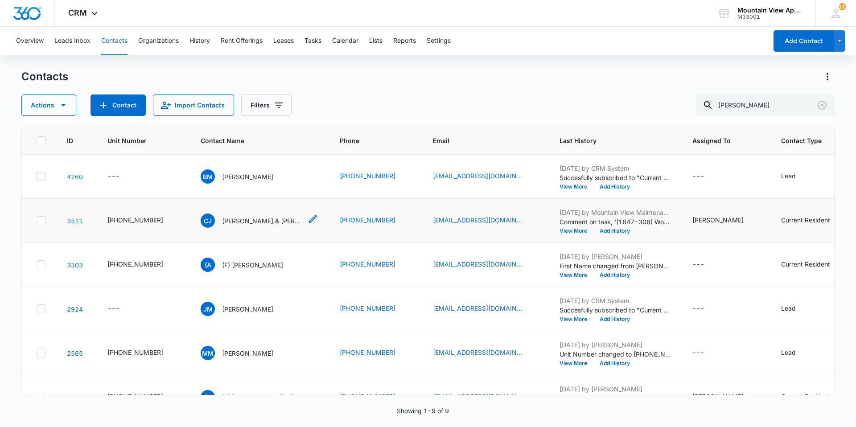
click at [249, 221] on p "[PERSON_NAME] & [PERSON_NAME]" at bounding box center [262, 220] width 80 height 9
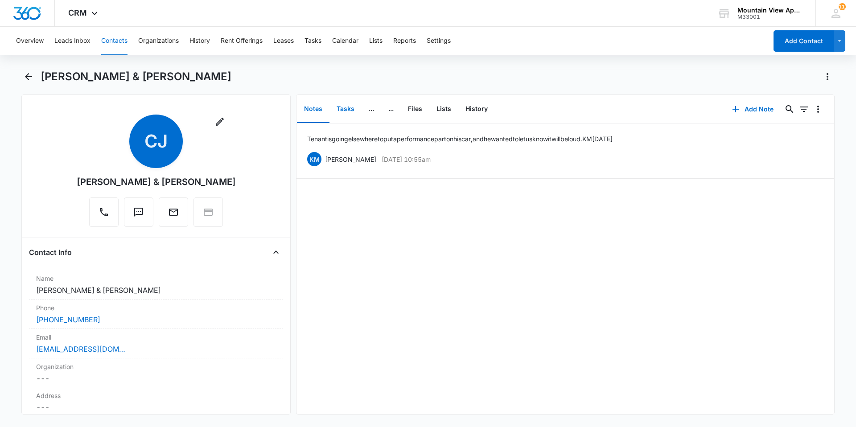
click at [347, 107] on button "Tasks" at bounding box center [346, 109] width 32 height 28
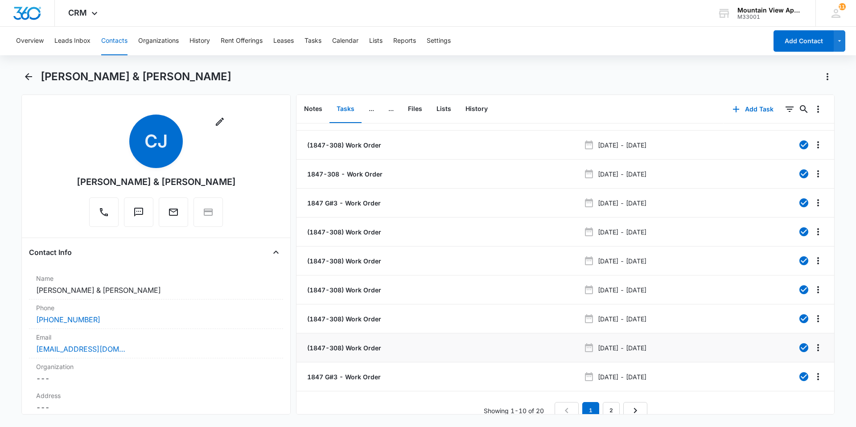
scroll to position [33, 0]
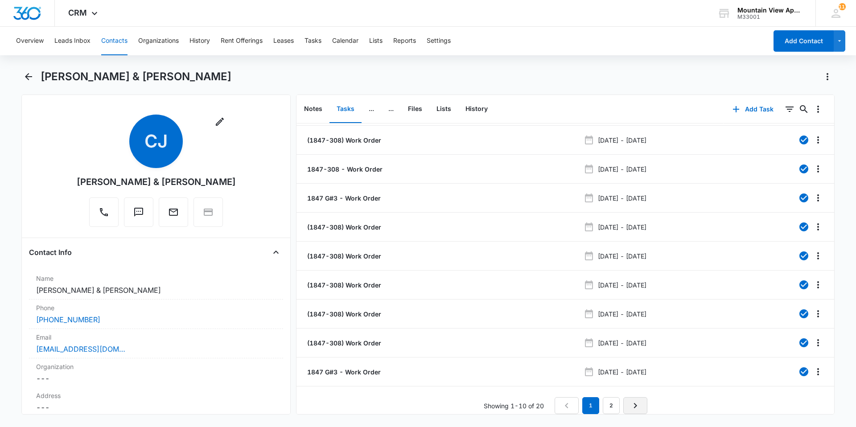
click at [627, 397] on link "Next Page" at bounding box center [636, 405] width 24 height 17
click at [360, 281] on p "(1847-308) Work Order" at bounding box center [344, 285] width 76 height 9
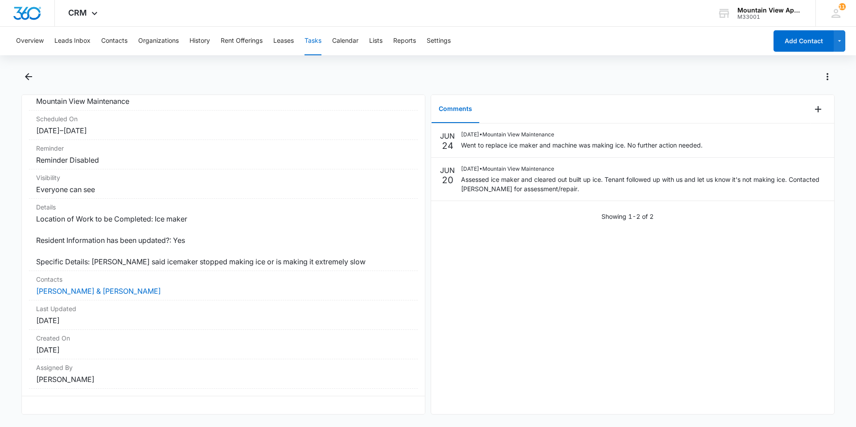
scroll to position [94, 0]
click at [111, 42] on button "Contacts" at bounding box center [114, 41] width 26 height 29
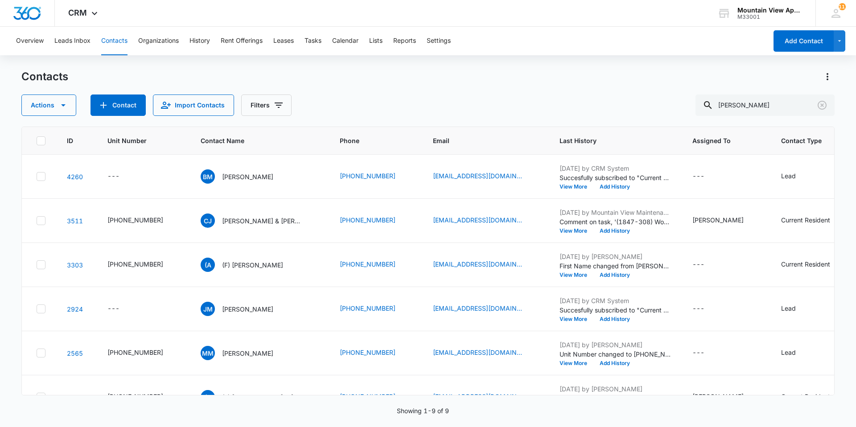
click at [254, 222] on p "[PERSON_NAME] & [PERSON_NAME]" at bounding box center [262, 220] width 80 height 9
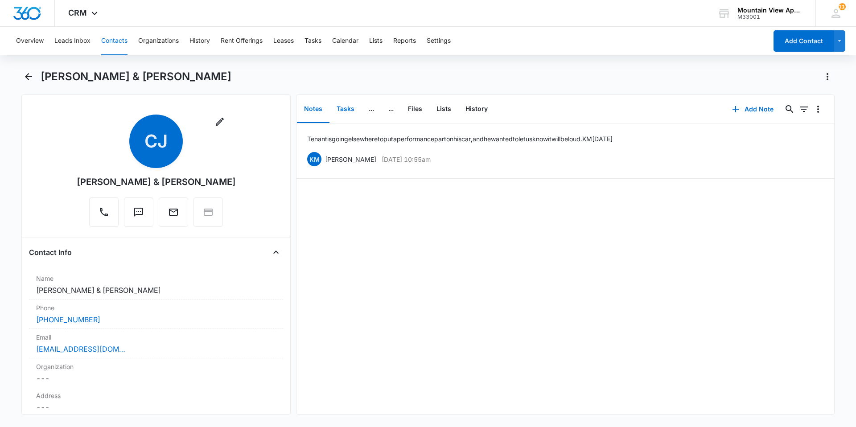
click at [348, 110] on button "Tasks" at bounding box center [346, 109] width 32 height 28
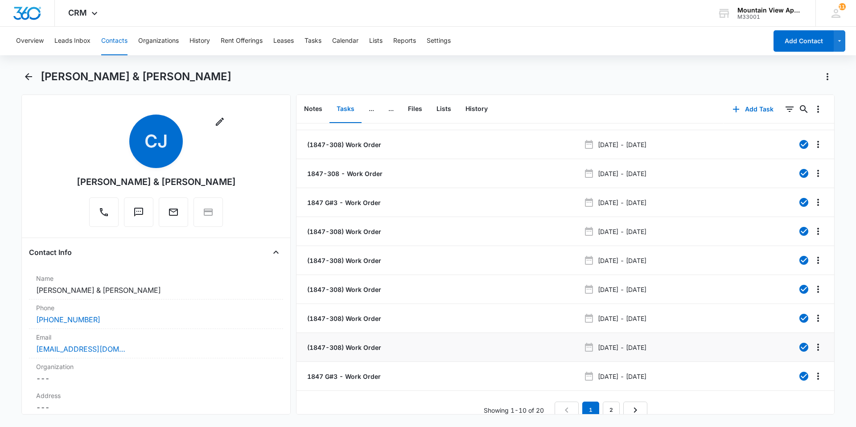
scroll to position [33, 0]
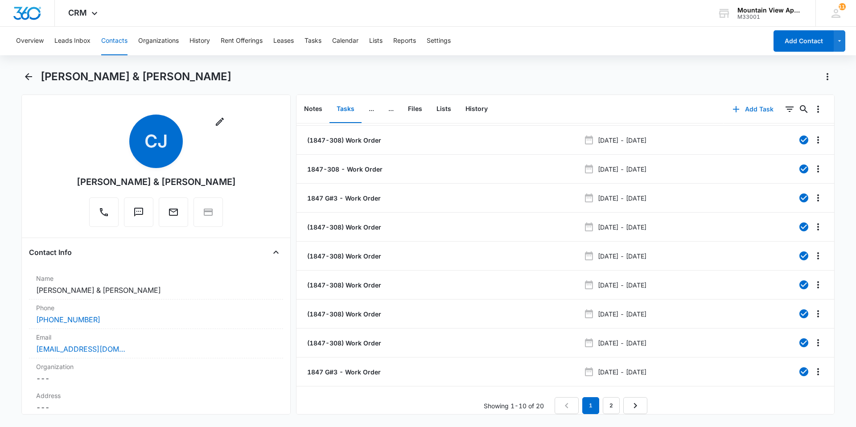
click at [740, 110] on button "Add Task" at bounding box center [753, 109] width 59 height 21
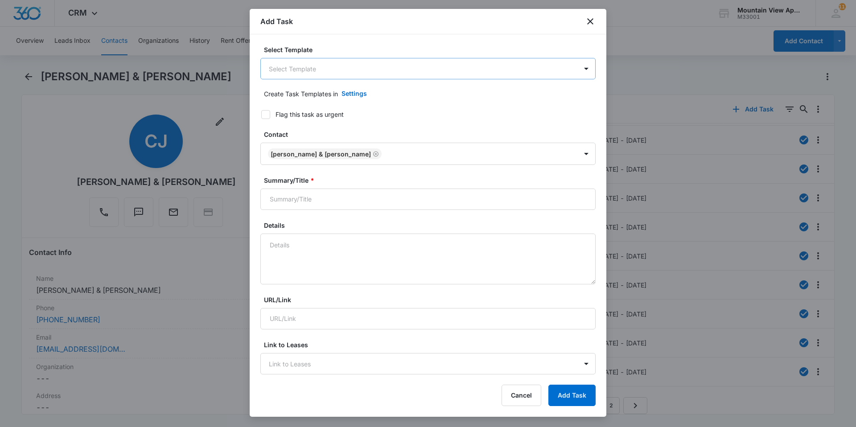
click at [357, 66] on body "CRM Apps Reputation Websites Forms CRM Email Social Content Ads Intelligence Fi…" at bounding box center [428, 213] width 856 height 427
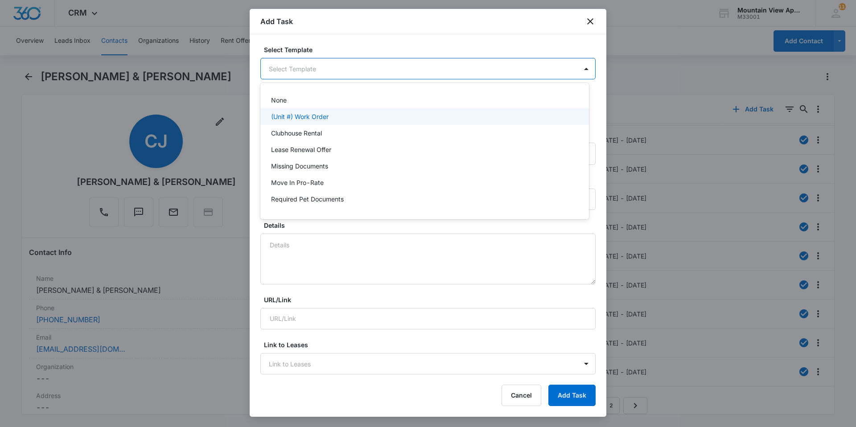
click at [286, 112] on p "(Unit #) Work Order" at bounding box center [300, 116] width 58 height 9
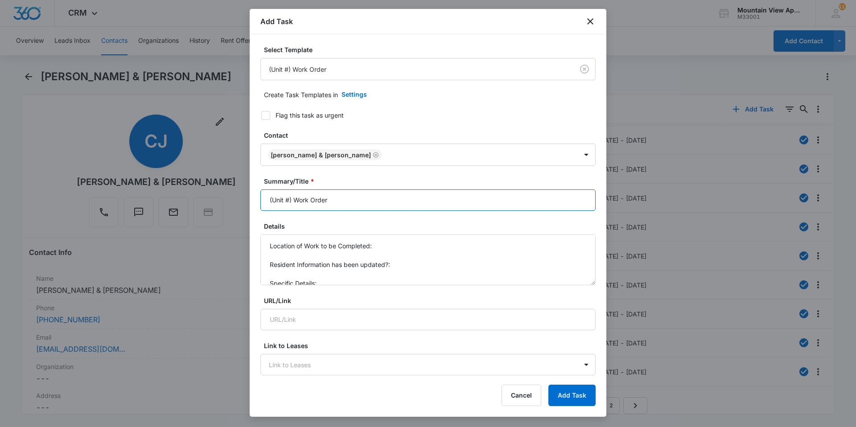
click at [291, 202] on input "(Unit #) Work Order" at bounding box center [427, 200] width 335 height 21
type input "(1847-308) Work Order"
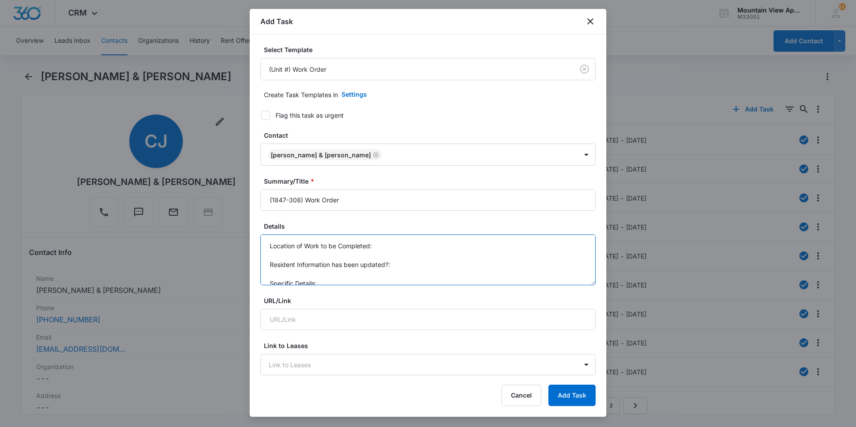
click at [388, 250] on textarea "Location of Work to be Completed: Resident Information has been updated?: Speci…" at bounding box center [427, 260] width 335 height 51
drag, startPoint x: 476, startPoint y: 29, endPoint x: 410, endPoint y: 45, distance: 67.9
click at [410, 45] on div "Add Task Select Template (Unit #) Work Order Create Task Templates in Settings …" at bounding box center [428, 213] width 357 height 408
click at [348, 53] on label "Select Template" at bounding box center [431, 49] width 335 height 9
drag, startPoint x: 389, startPoint y: 243, endPoint x: 386, endPoint y: 246, distance: 4.7
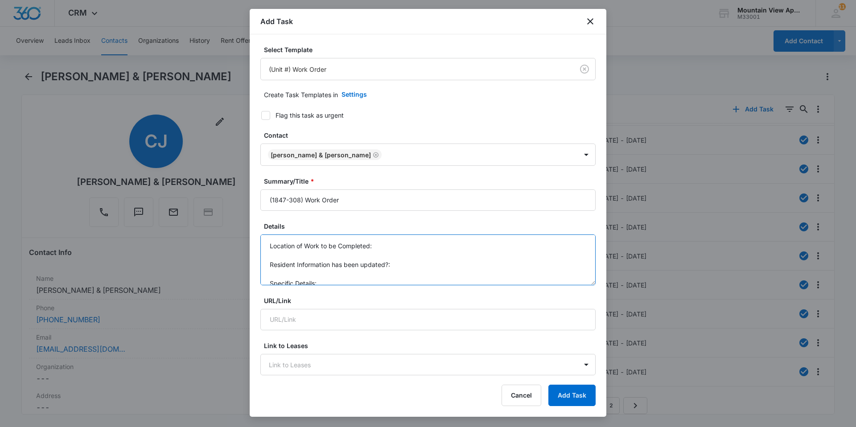
click at [390, 244] on textarea "Location of Work to be Completed: Resident Information has been updated?: Speci…" at bounding box center [427, 260] width 335 height 51
click at [323, 278] on textarea "Location of Work to be Completed: 1847-308 Resident Information has been update…" at bounding box center [427, 260] width 335 height 51
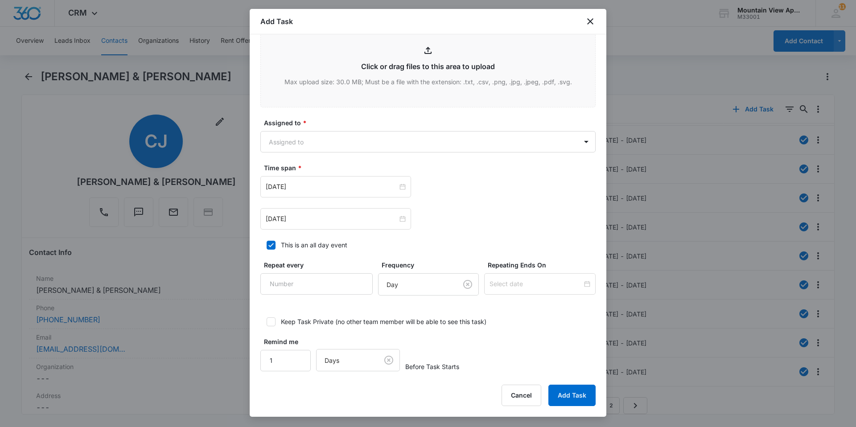
scroll to position [461, 0]
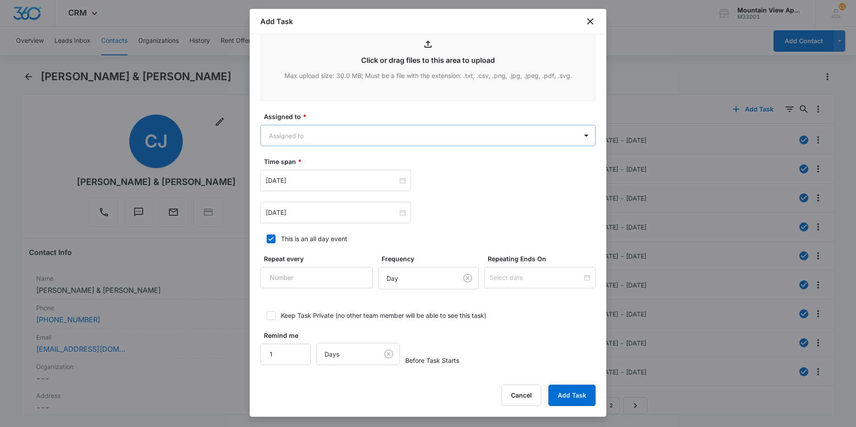
type textarea "Location of Work to be Completed: 1847-308 Resident Information has been update…"
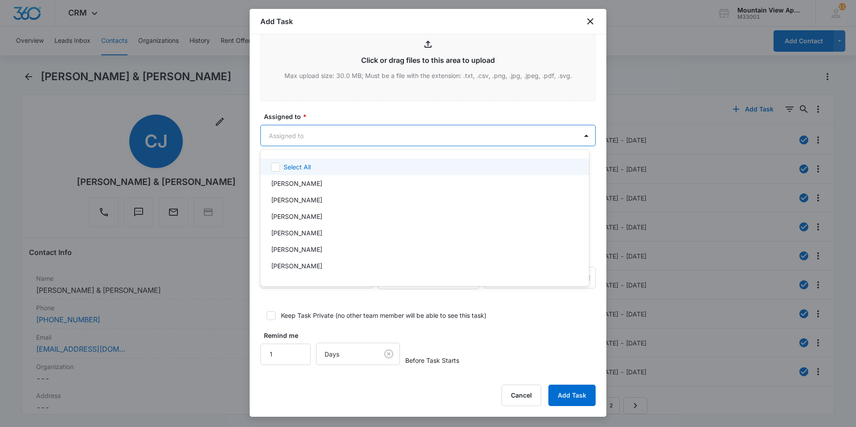
click at [397, 142] on body "CRM Apps Reputation Websites Forms CRM Email Social Content Ads Intelligence Fi…" at bounding box center [428, 213] width 856 height 427
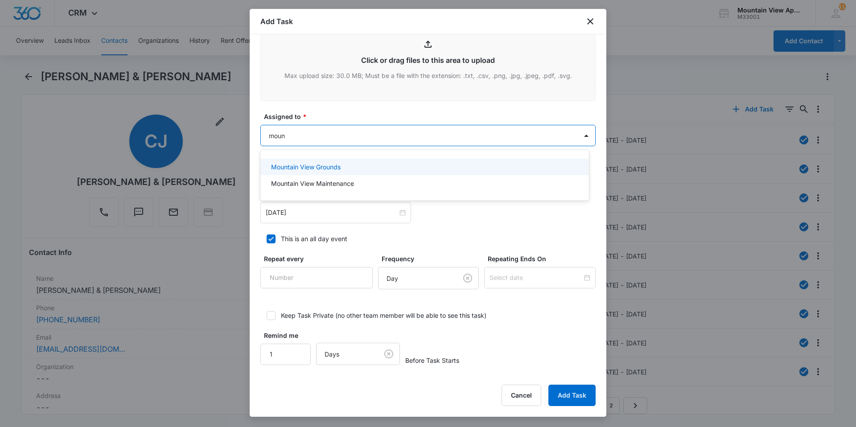
type input "mount"
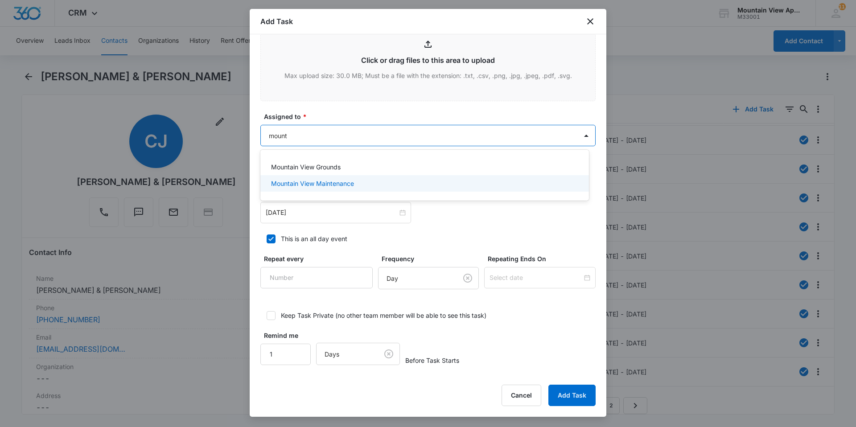
click at [366, 187] on div "Mountain View Maintenance" at bounding box center [424, 183] width 306 height 9
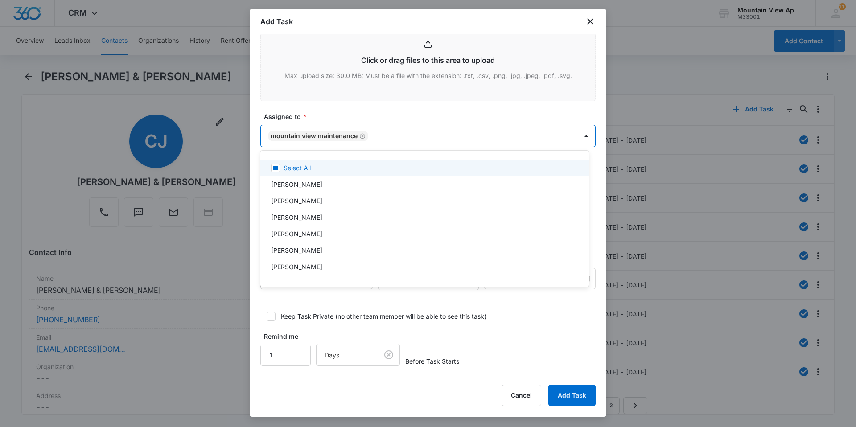
click at [366, 115] on div at bounding box center [428, 213] width 856 height 427
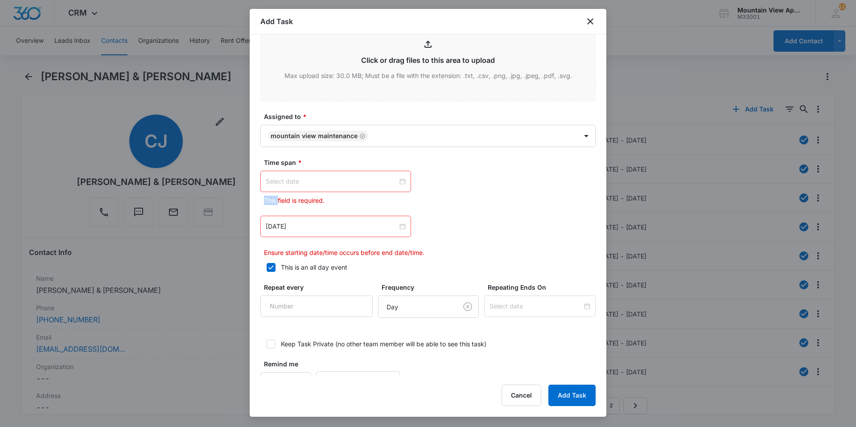
click at [401, 182] on div at bounding box center [336, 182] width 140 height 10
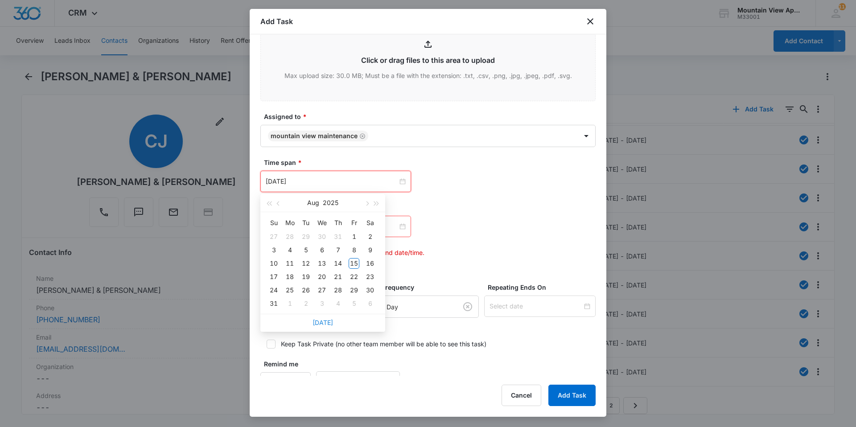
type input "[DATE]"
click at [326, 323] on link "[DATE]" at bounding box center [323, 323] width 21 height 8
type input "[DATE]"
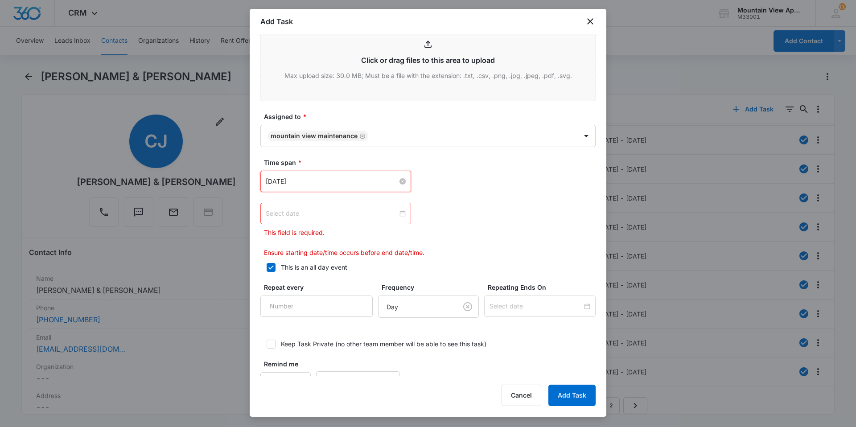
click at [400, 214] on div at bounding box center [336, 214] width 140 height 10
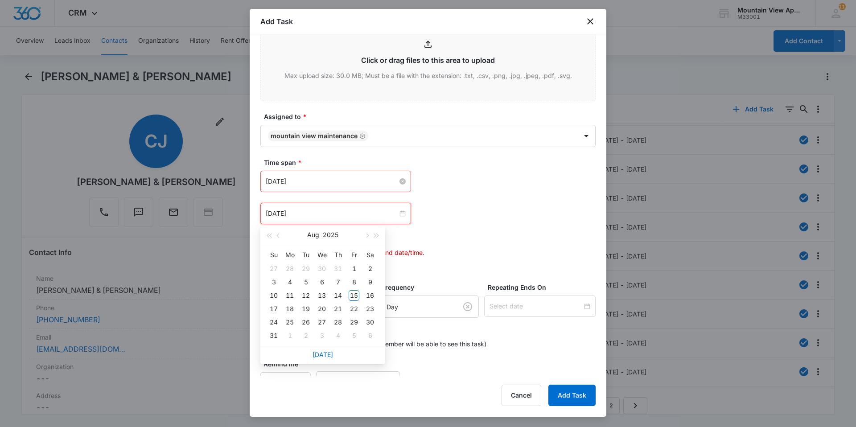
type input "[DATE]"
click at [322, 310] on div "20" at bounding box center [322, 309] width 11 height 11
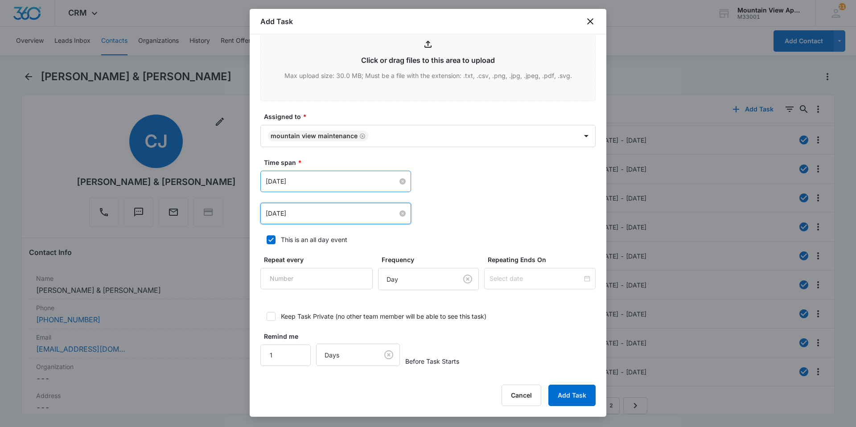
click at [471, 169] on div "Time span * [DATE] [DATE] Su Mo Tu We Th Fr Sa 27 28 29 30 31 1 2 3 4 5 6 7 8 9…" at bounding box center [427, 191] width 335 height 66
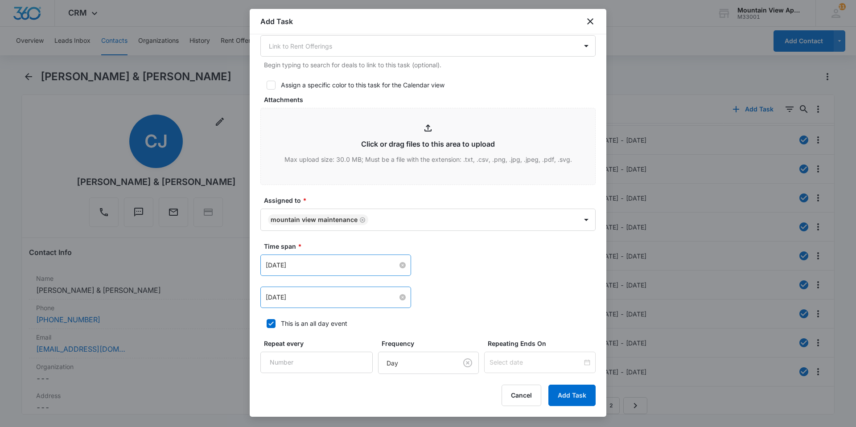
scroll to position [462, 0]
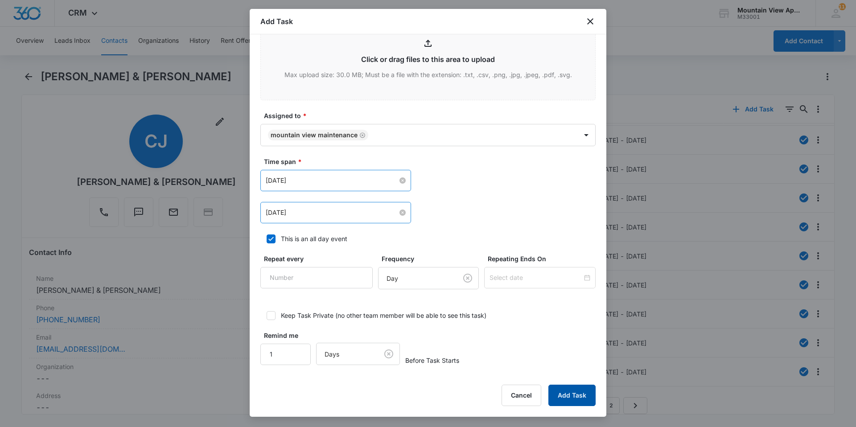
click at [581, 397] on button "Add Task" at bounding box center [572, 395] width 47 height 21
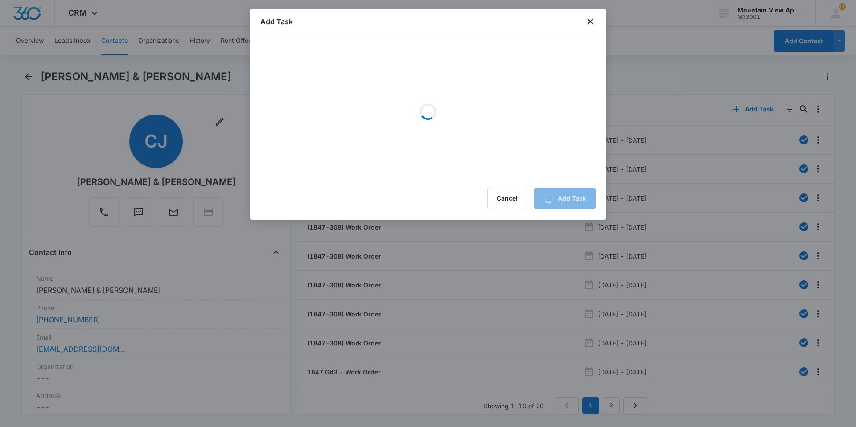
scroll to position [0, 0]
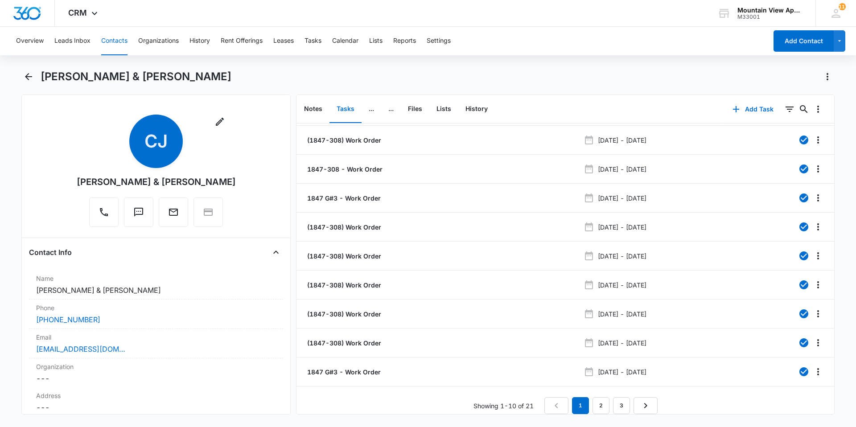
click at [117, 46] on button "Contacts" at bounding box center [114, 41] width 26 height 29
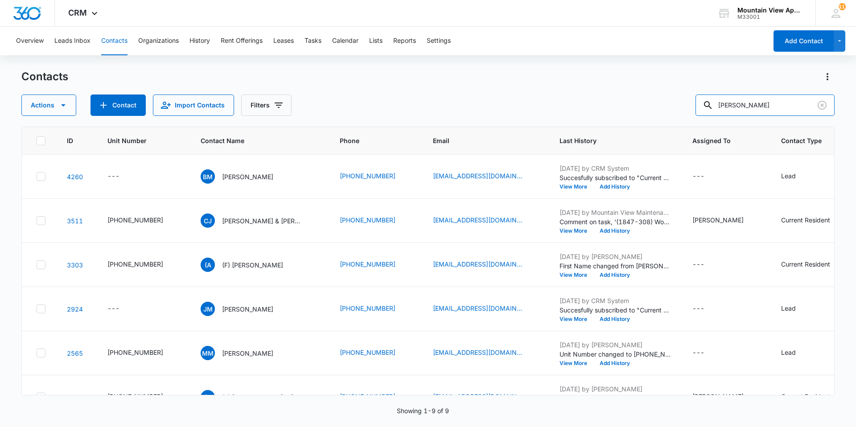
drag, startPoint x: 776, startPoint y: 107, endPoint x: 14, endPoint y: -17, distance: 771.8
click at [14, 0] on html "CRM Apps Reputation Websites Forms CRM Email Social Content Ads Intelligence Fi…" at bounding box center [428, 213] width 856 height 427
type input "[PERSON_NAME]"
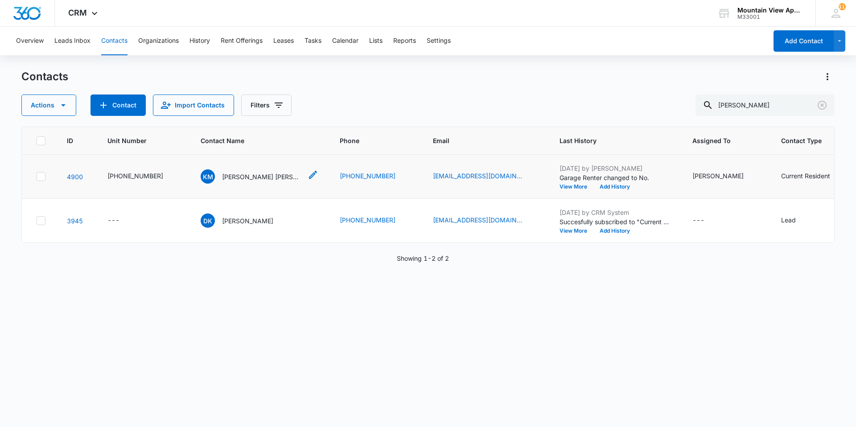
click at [264, 177] on p "[PERSON_NAME] [PERSON_NAME] & [PERSON_NAME]" at bounding box center [262, 176] width 80 height 9
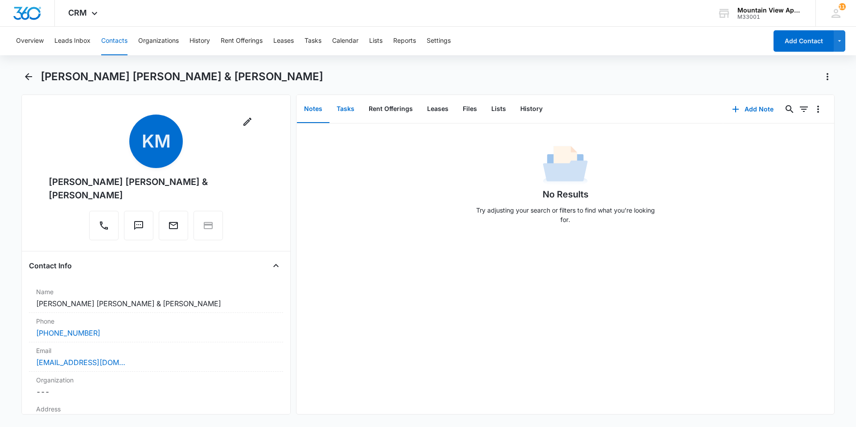
click at [350, 109] on button "Tasks" at bounding box center [346, 109] width 32 height 28
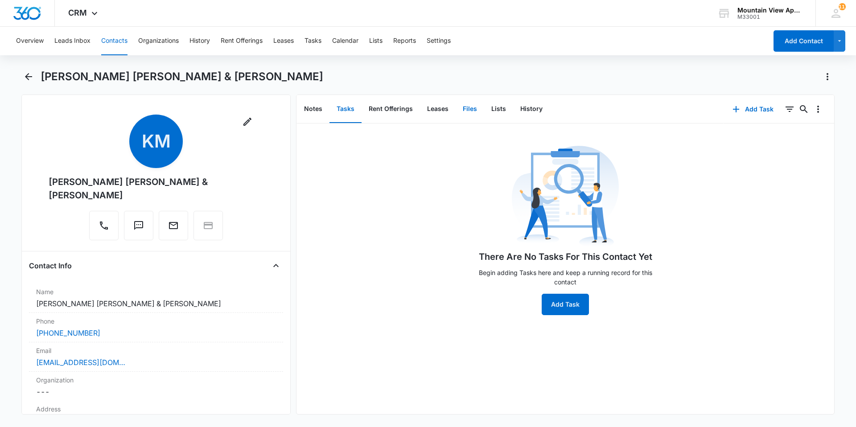
click at [477, 111] on button "Files" at bounding box center [470, 109] width 29 height 28
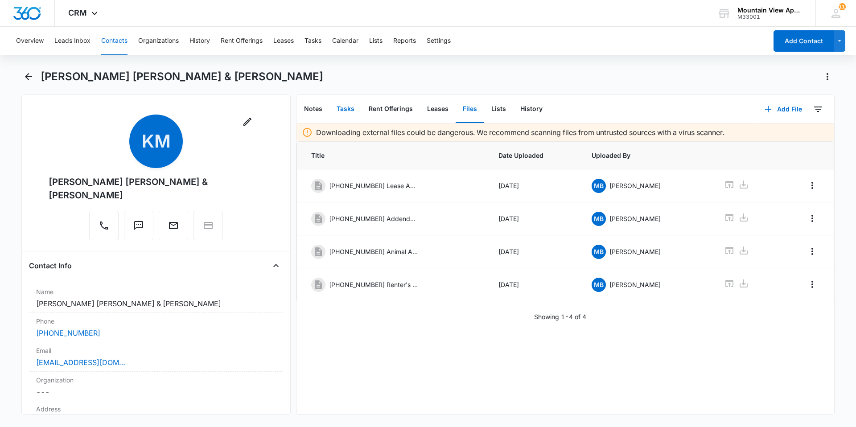
click at [343, 112] on button "Tasks" at bounding box center [346, 109] width 32 height 28
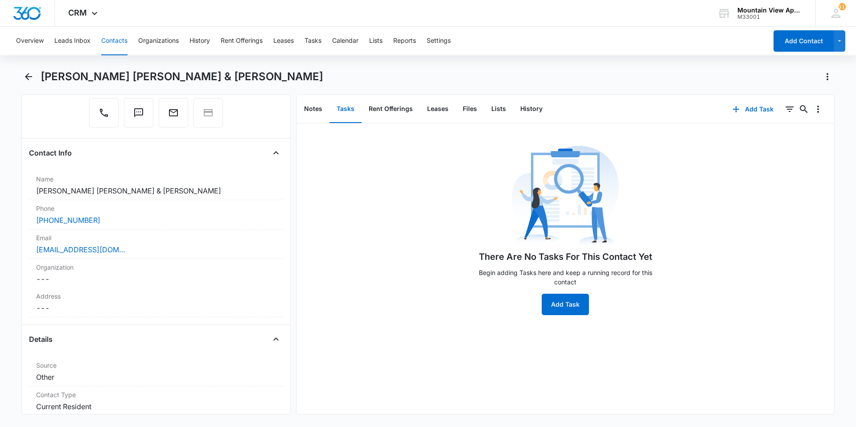
scroll to position [89, 0]
